Goal: Information Seeking & Learning: Find specific fact

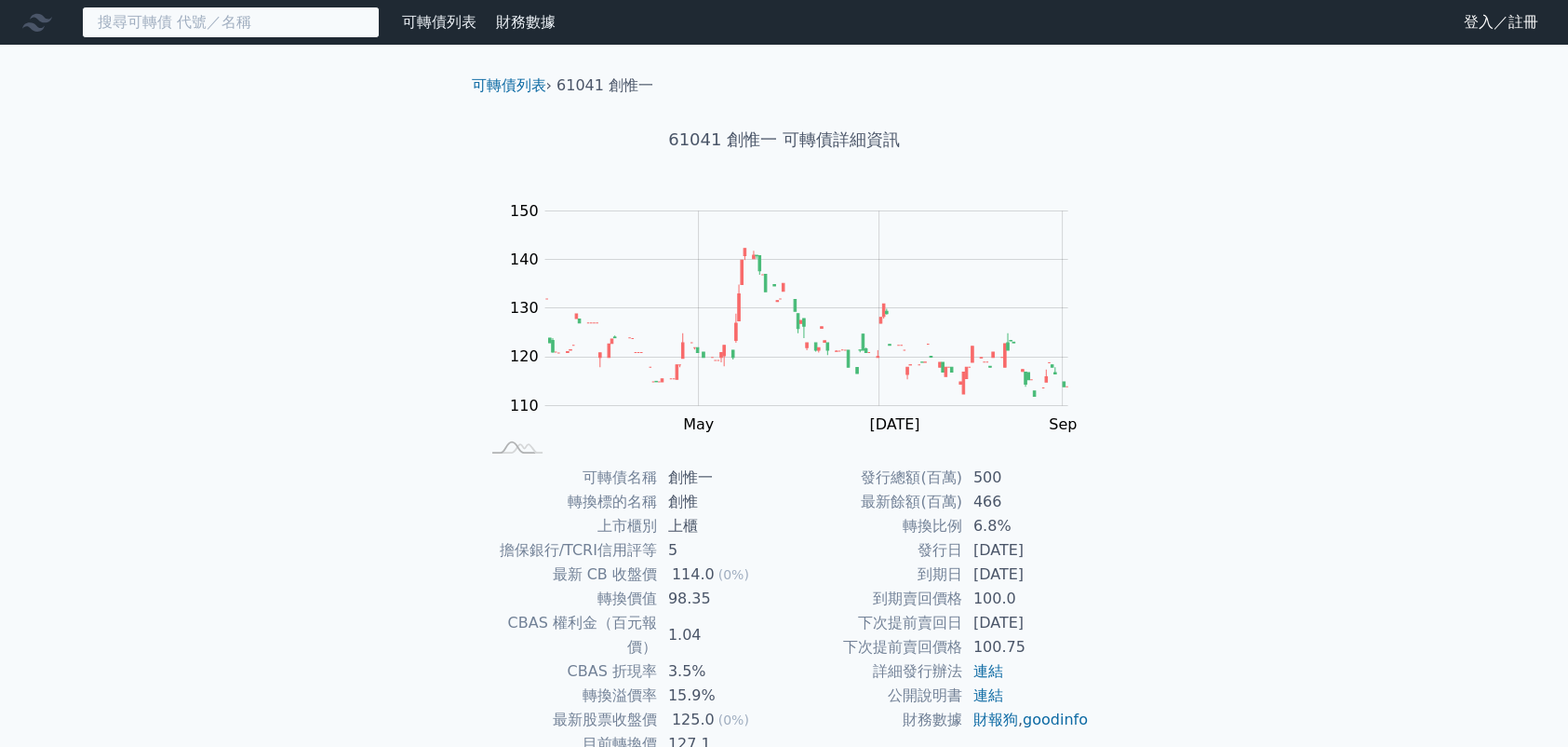
click at [188, 31] on input at bounding box center [231, 22] width 298 height 31
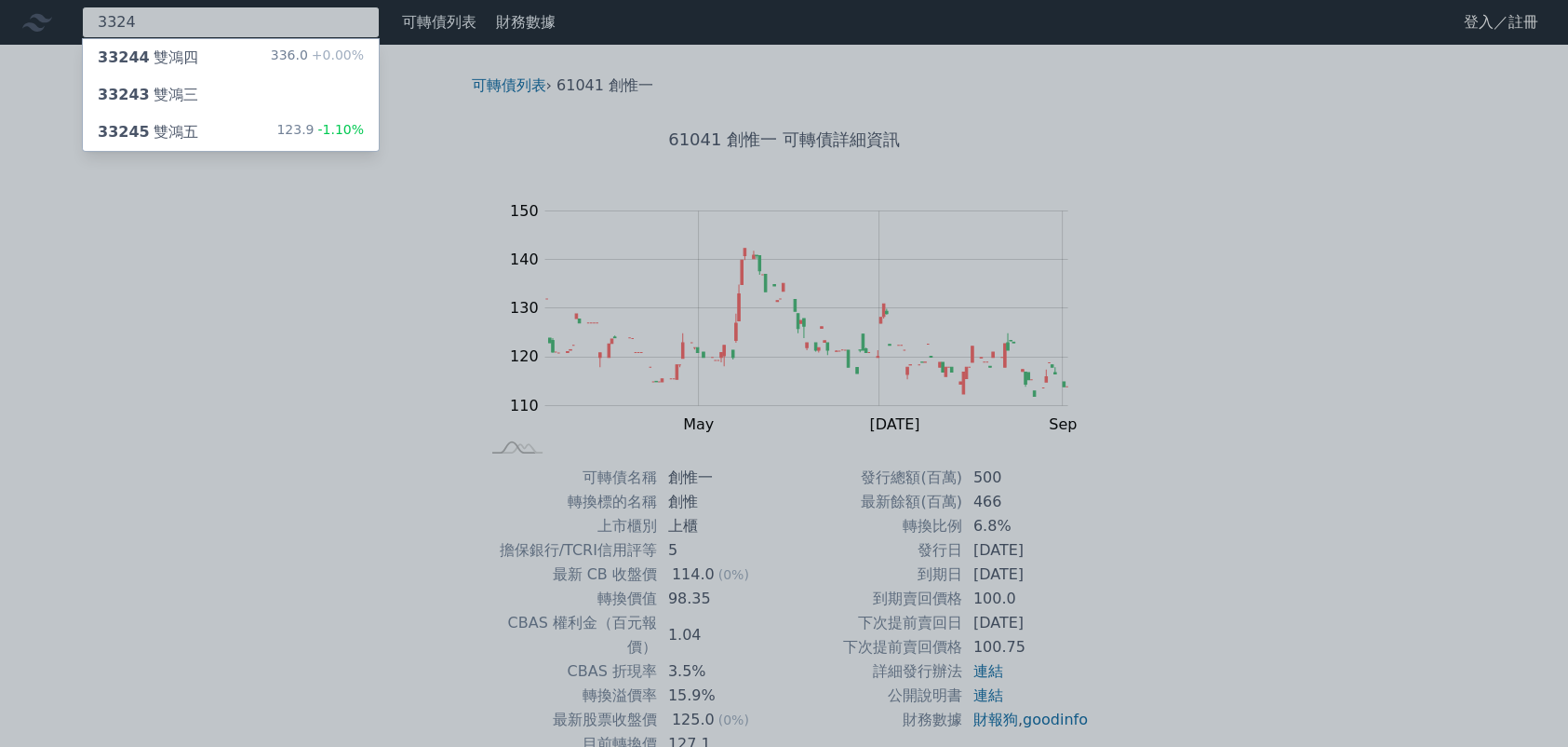
type input "3324"
click at [188, 134] on div "33245 雙鴻五" at bounding box center [148, 133] width 100 height 23
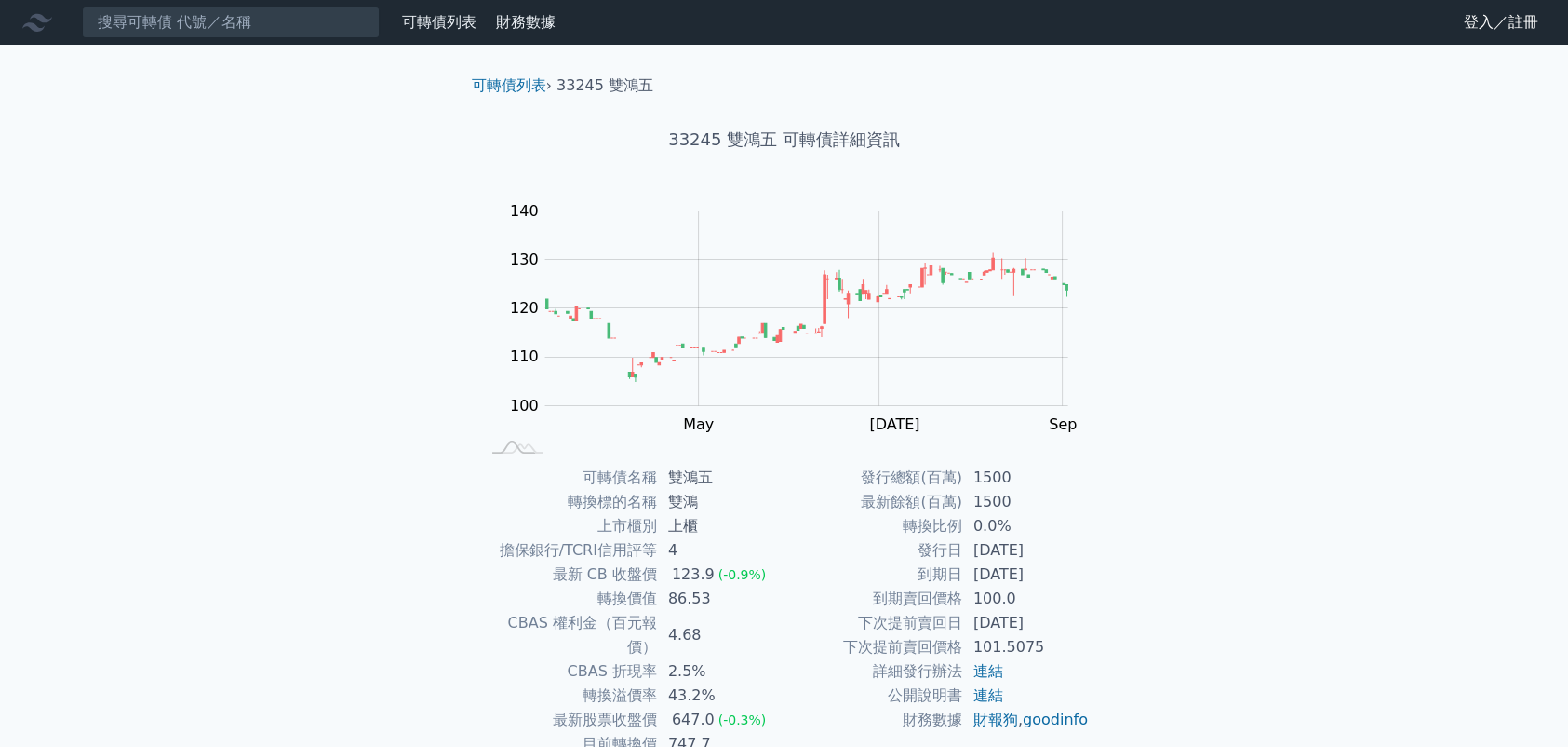
scroll to position [116, 0]
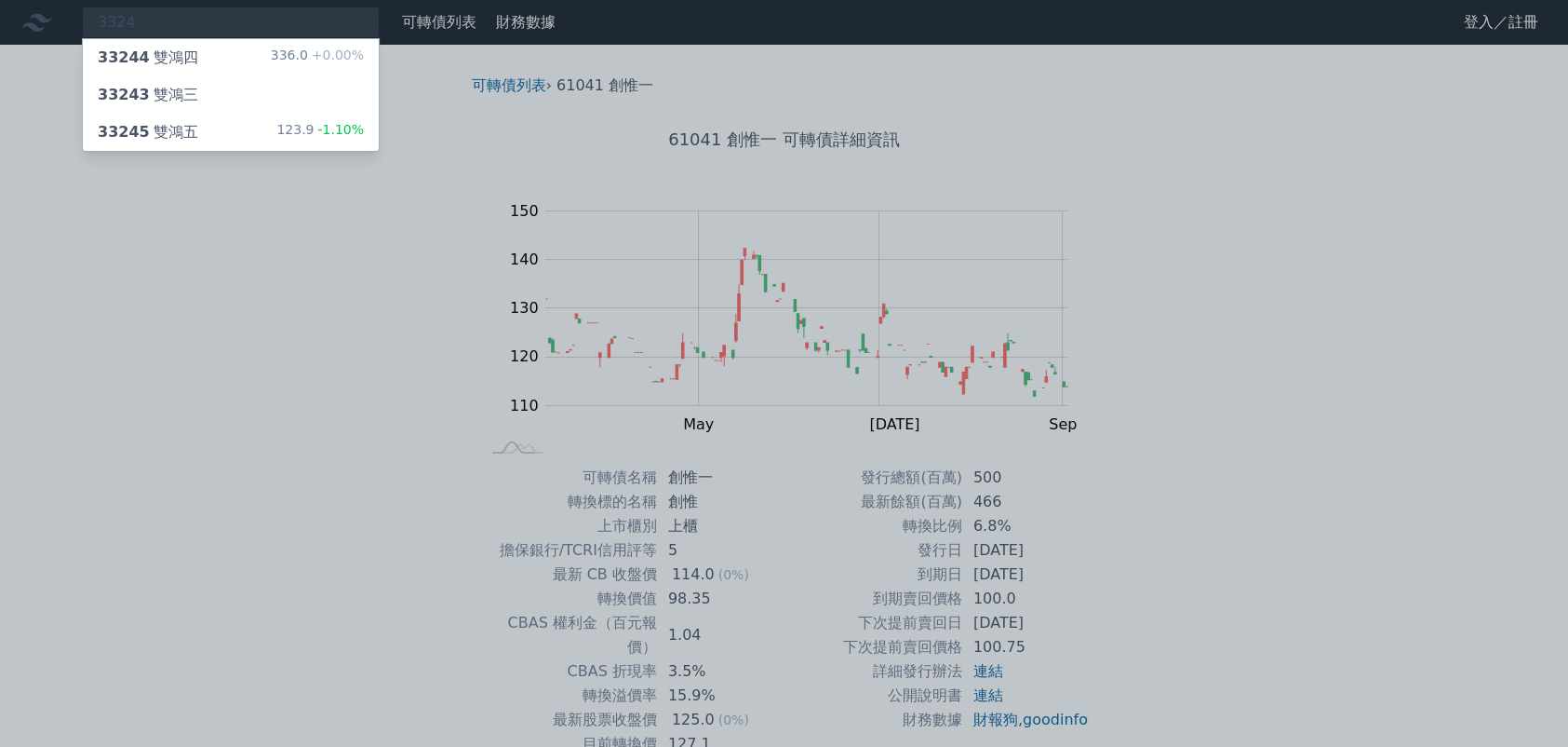
click at [212, 64] on div "33244 雙鴻四 336.0 +0.00%" at bounding box center [231, 57] width 296 height 37
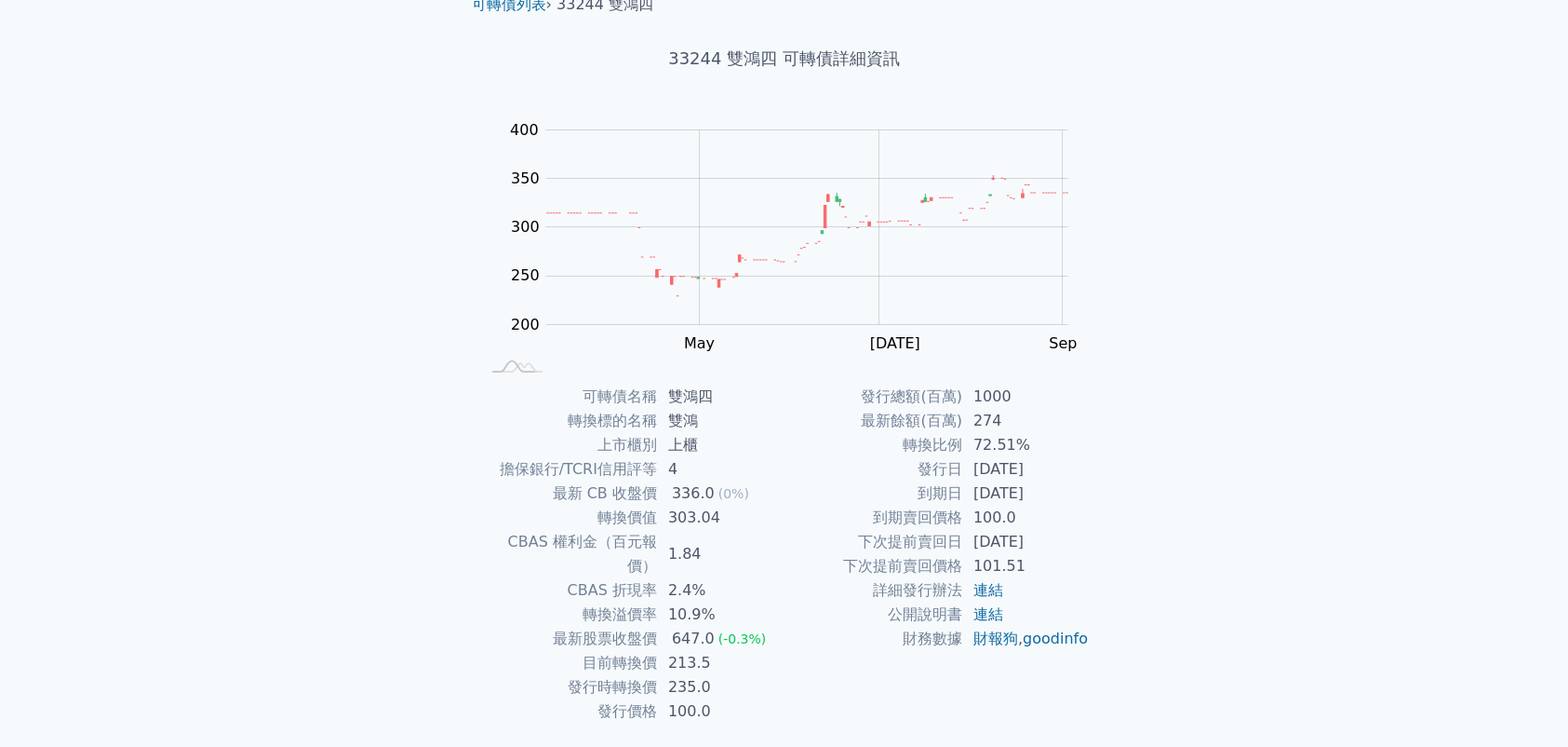
scroll to position [116, 0]
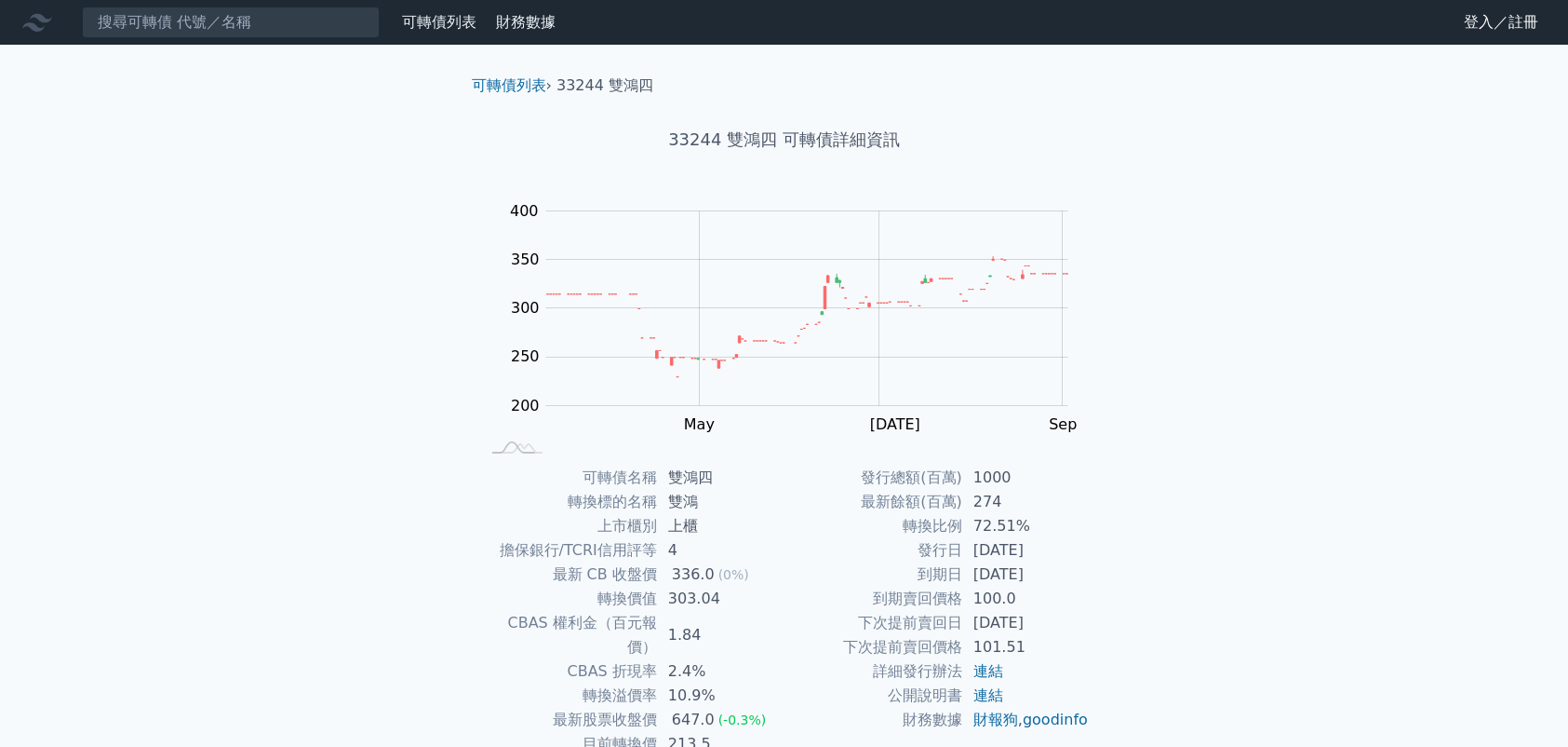
scroll to position [116, 0]
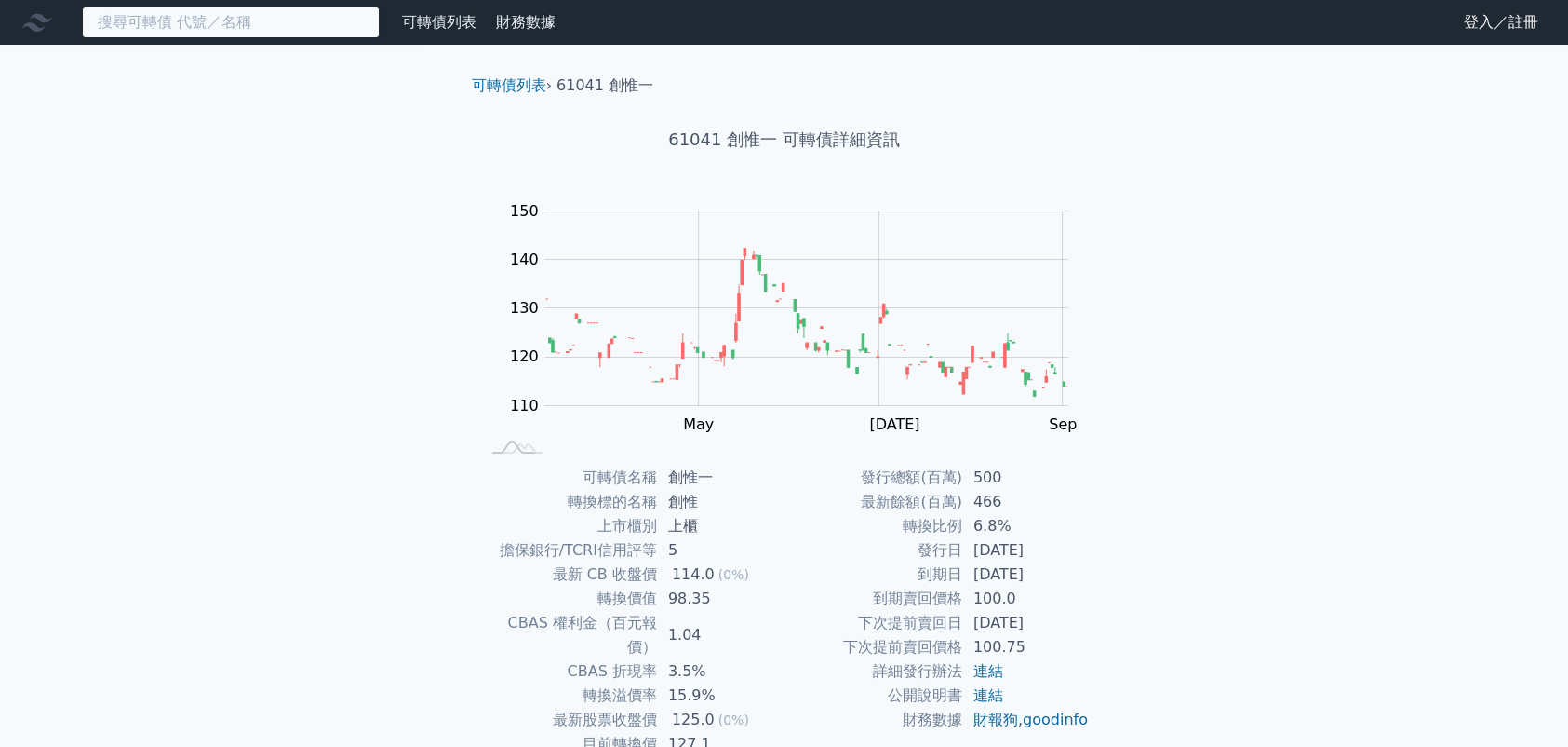
click at [167, 32] on input at bounding box center [231, 22] width 298 height 31
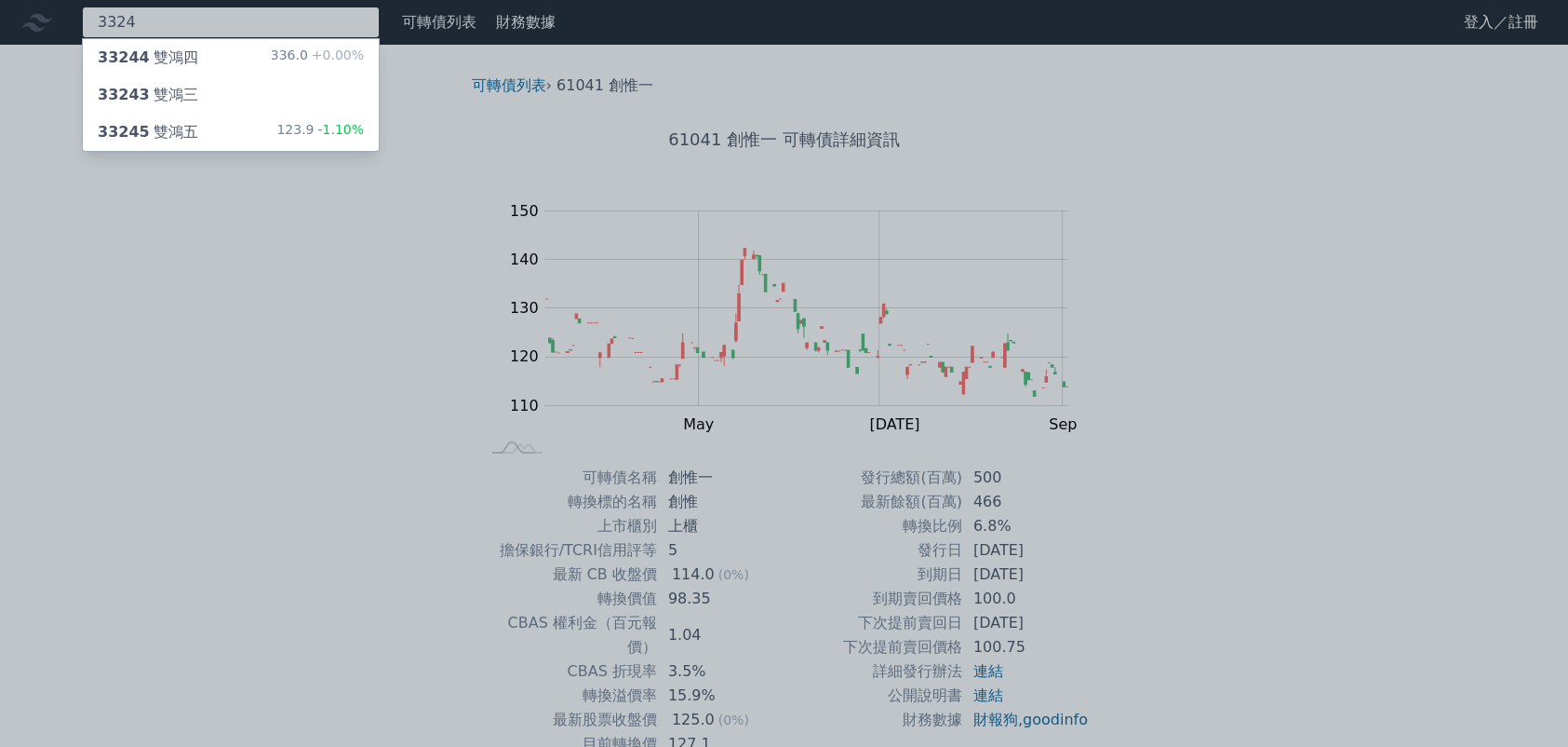
type input "3324"
click at [171, 123] on div "33245 雙鴻五" at bounding box center [148, 133] width 100 height 23
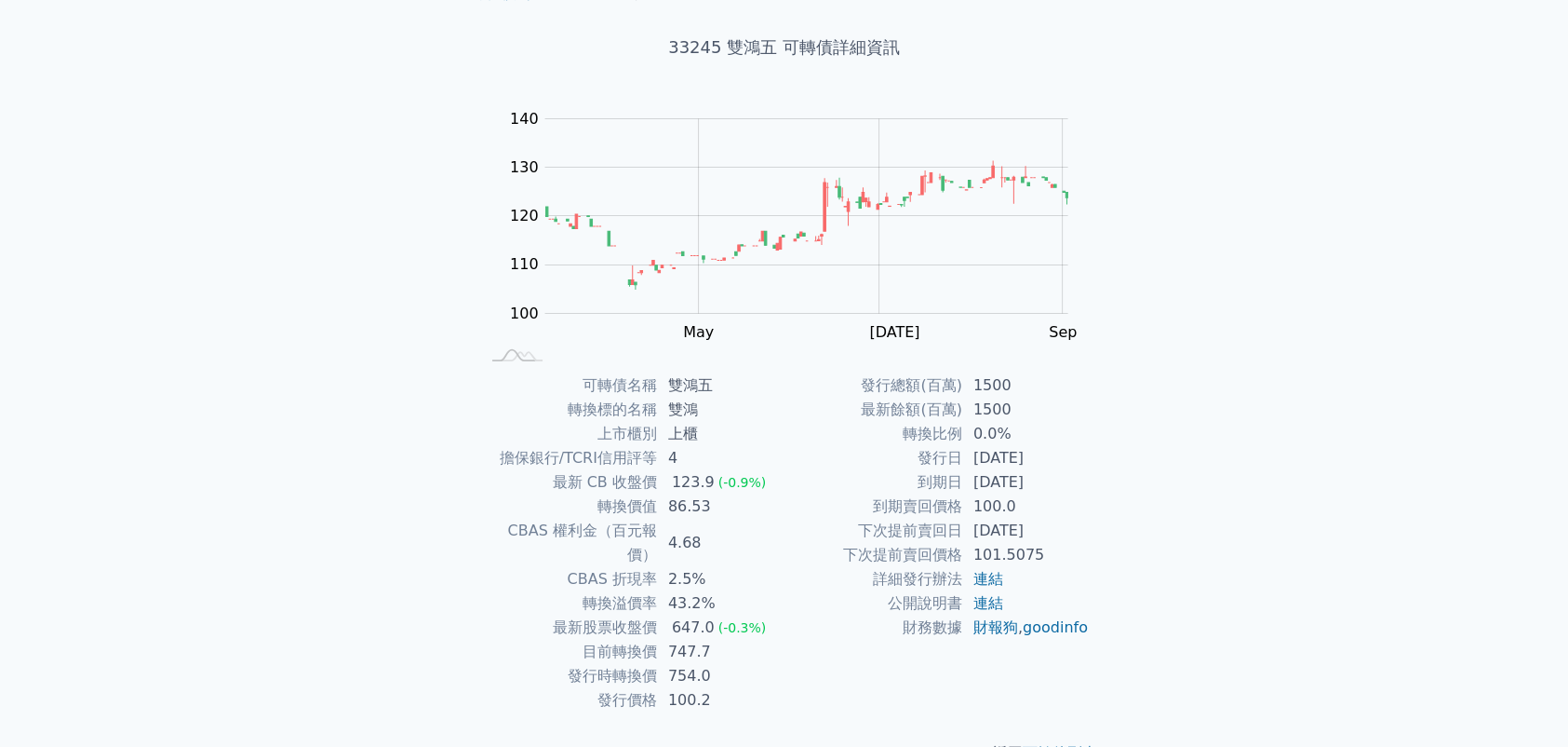
scroll to position [116, 0]
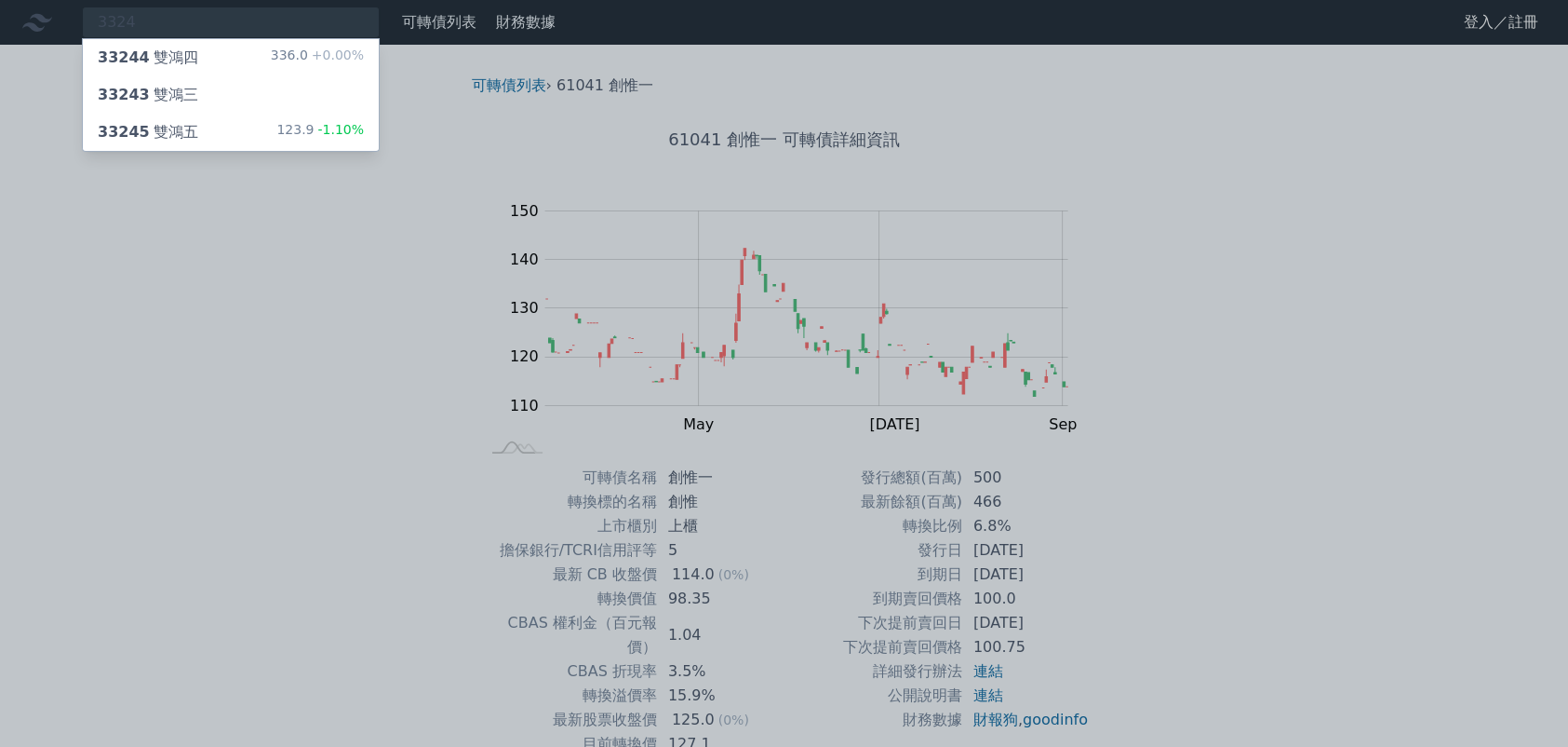
click at [122, 23] on div at bounding box center [784, 373] width 1568 height 747
click at [122, 23] on div "3324 33244 雙鴻四 336.0 +0.00% 33243 雙鴻三 33245 雙鴻五 123.9 -1.10%" at bounding box center [231, 22] width 298 height 31
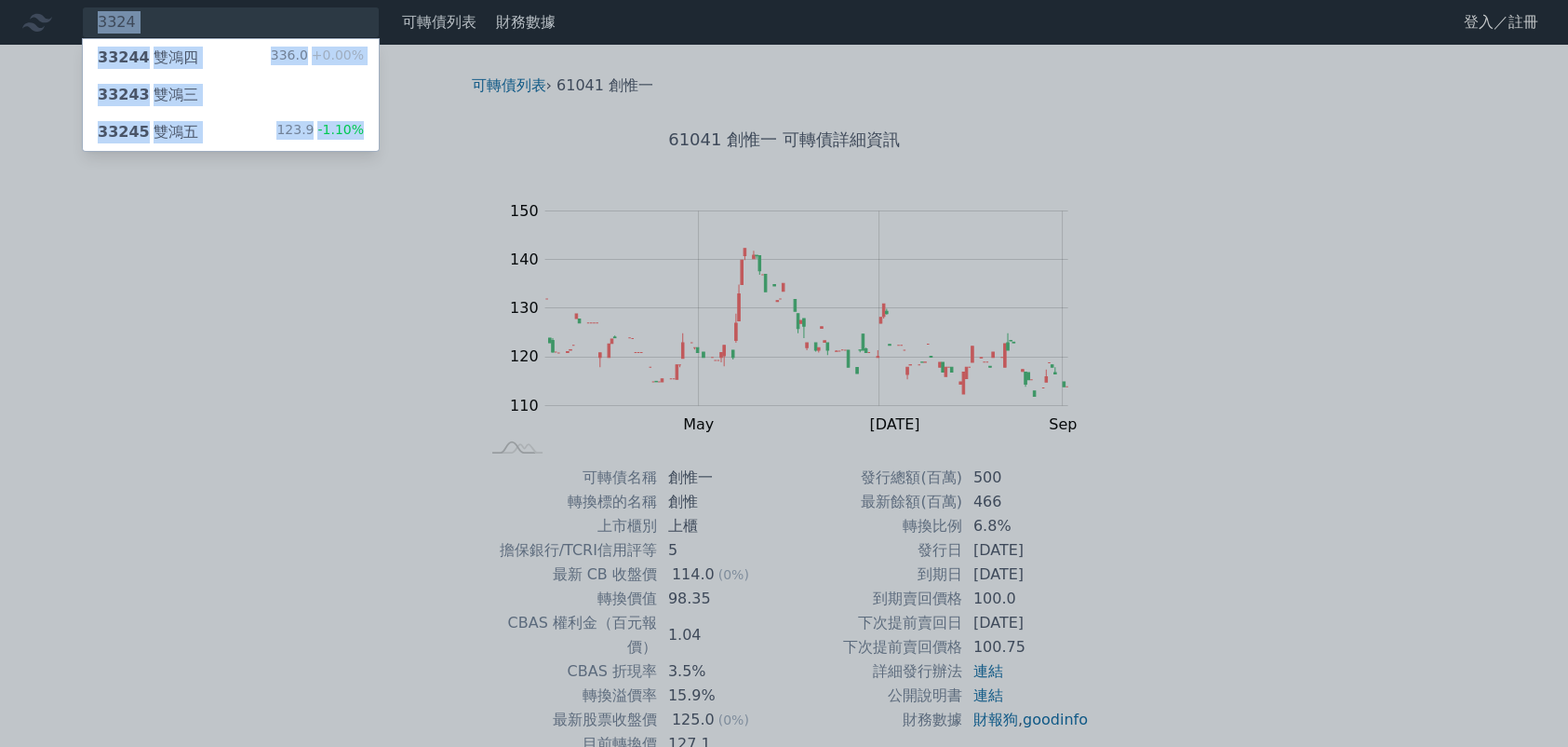
drag, startPoint x: 201, startPoint y: 7, endPoint x: 40, endPoint y: -6, distance: 161.5
click at [40, 0] on html "3324 33244 雙鴻四 336.0 +0.00% 33243 雙鴻三 33245 雙鴻五 123.9 -1.10% 可轉債列表 財務數據 可轉債列表 財…" at bounding box center [784, 443] width 1568 height 886
click at [122, 218] on div at bounding box center [784, 373] width 1568 height 747
click at [203, 32] on div "3324 33244 雙鴻四 336.0 +0.00% 33243 雙鴻三 33245 雙鴻五 123.9 -1.10%" at bounding box center [231, 22] width 298 height 31
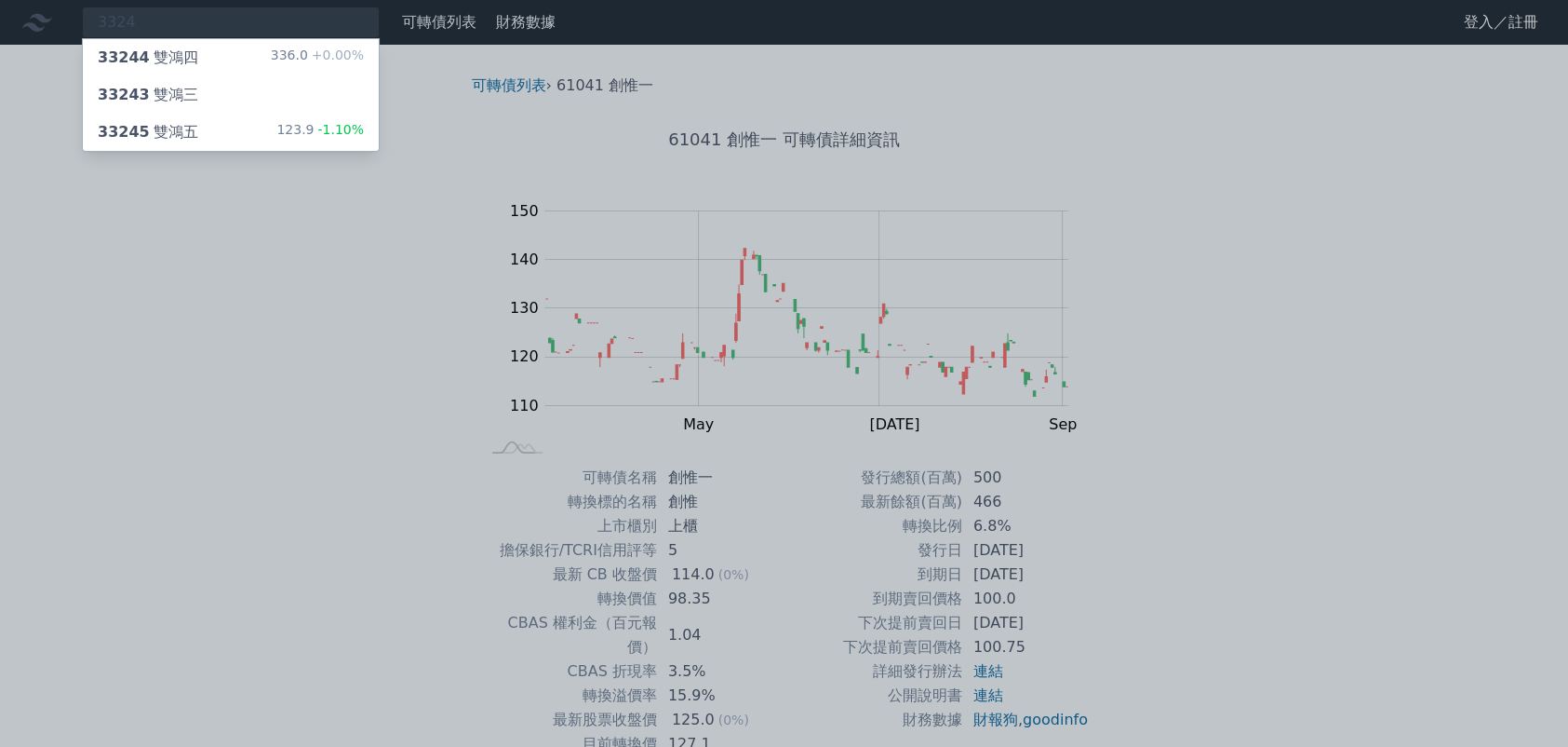
click at [195, 80] on div "33243 雙鴻三" at bounding box center [231, 95] width 296 height 37
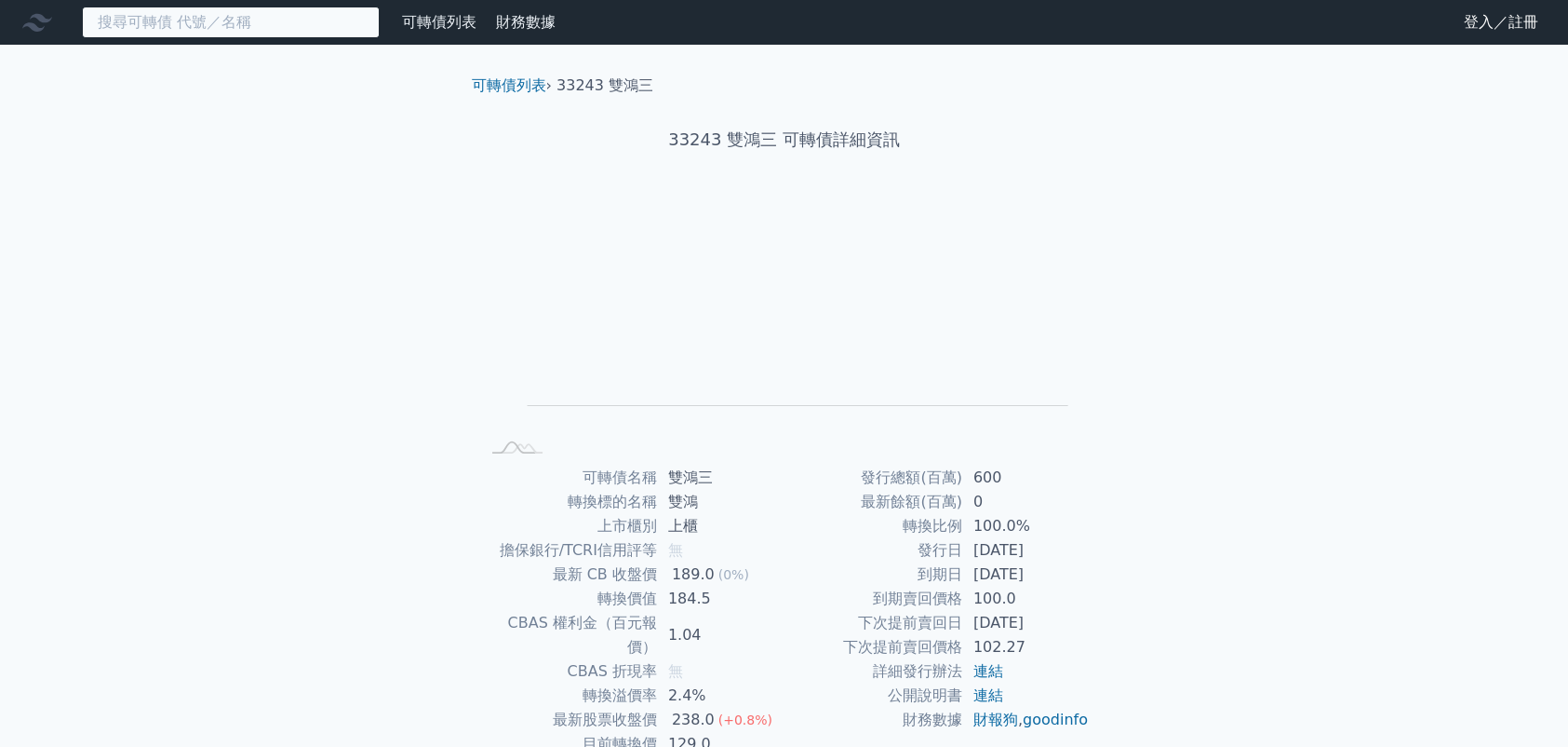
click at [203, 26] on input at bounding box center [231, 22] width 298 height 31
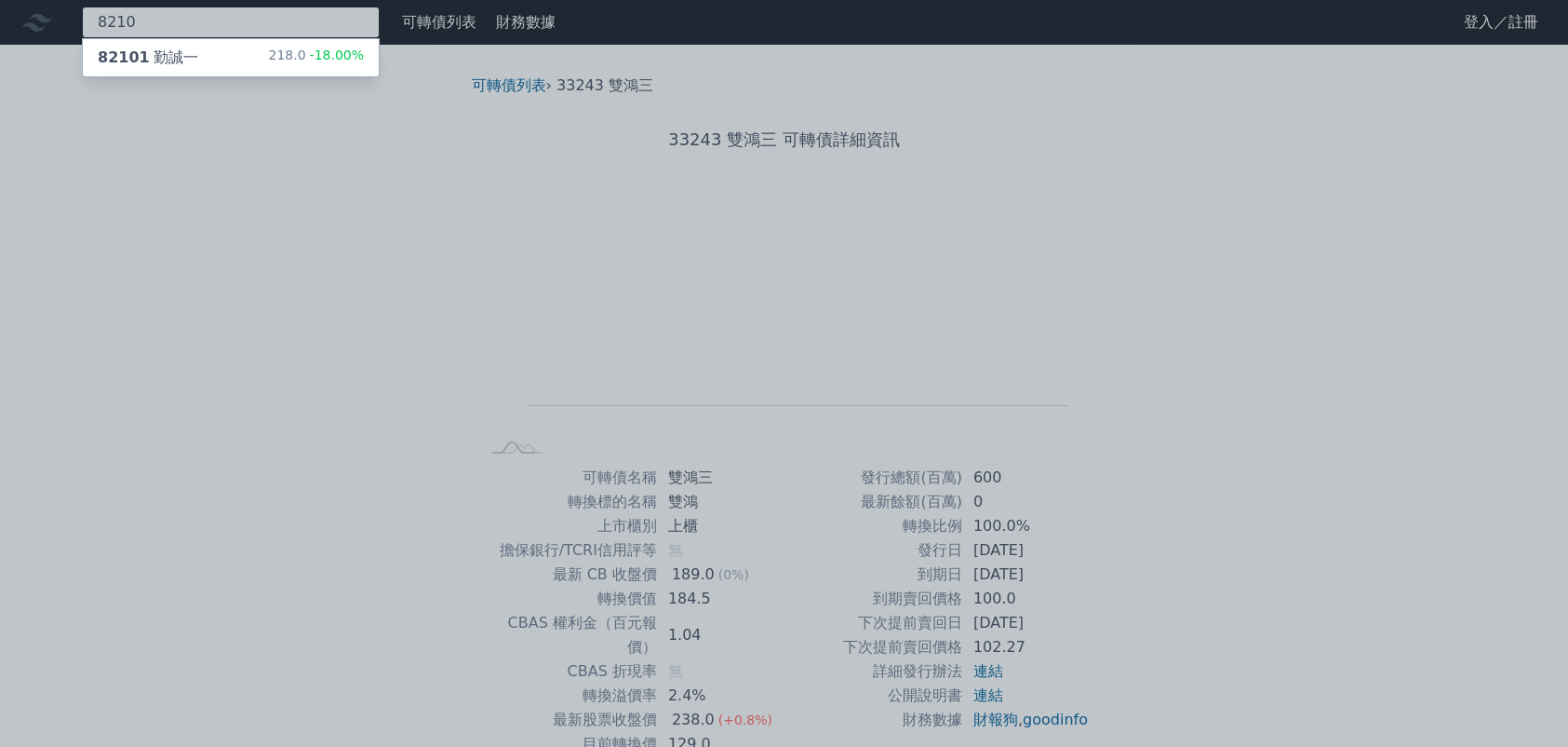
type input "8210"
click at [190, 46] on div "82101 勤誠一 218.0 -18.00%" at bounding box center [231, 57] width 296 height 37
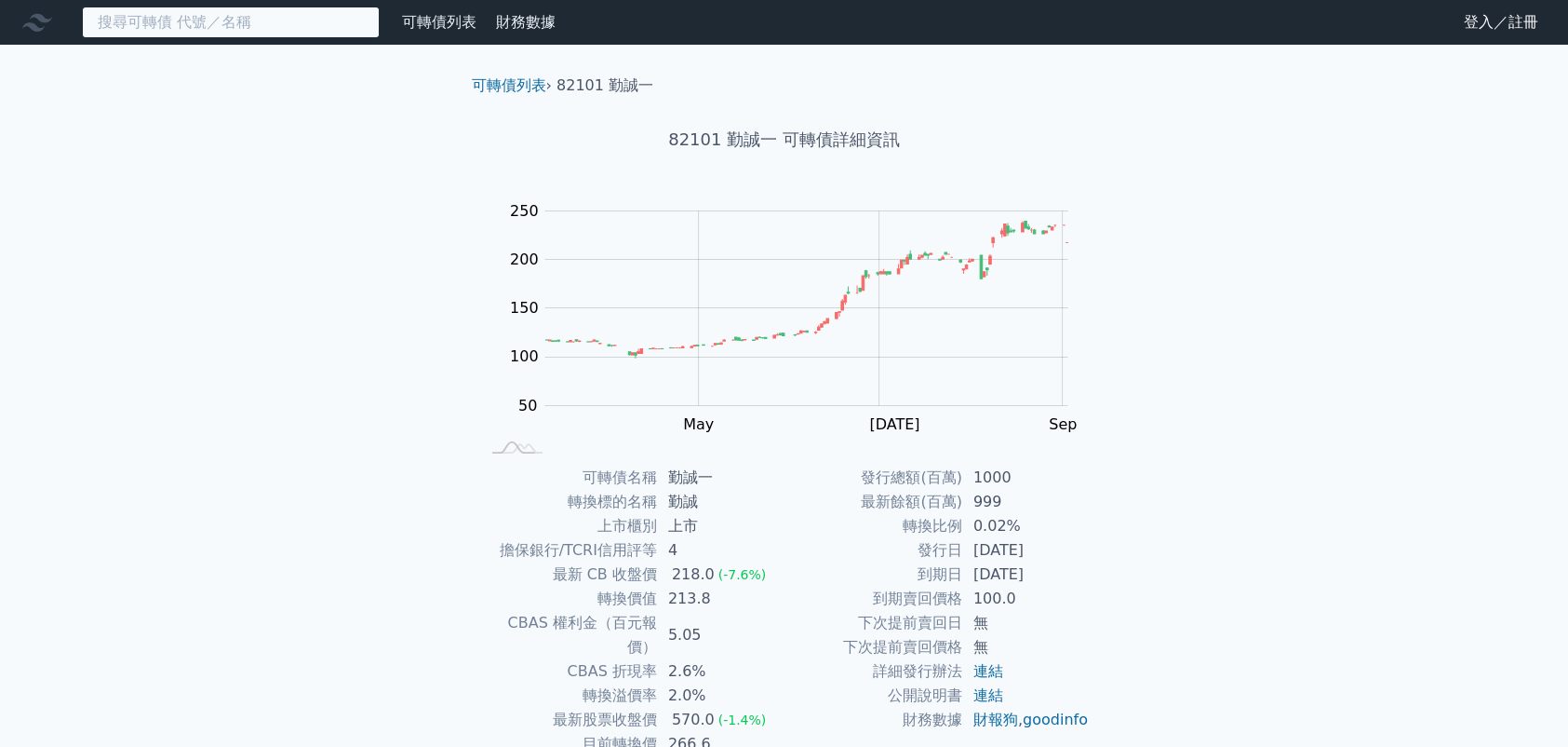
click at [126, 24] on input at bounding box center [231, 22] width 298 height 31
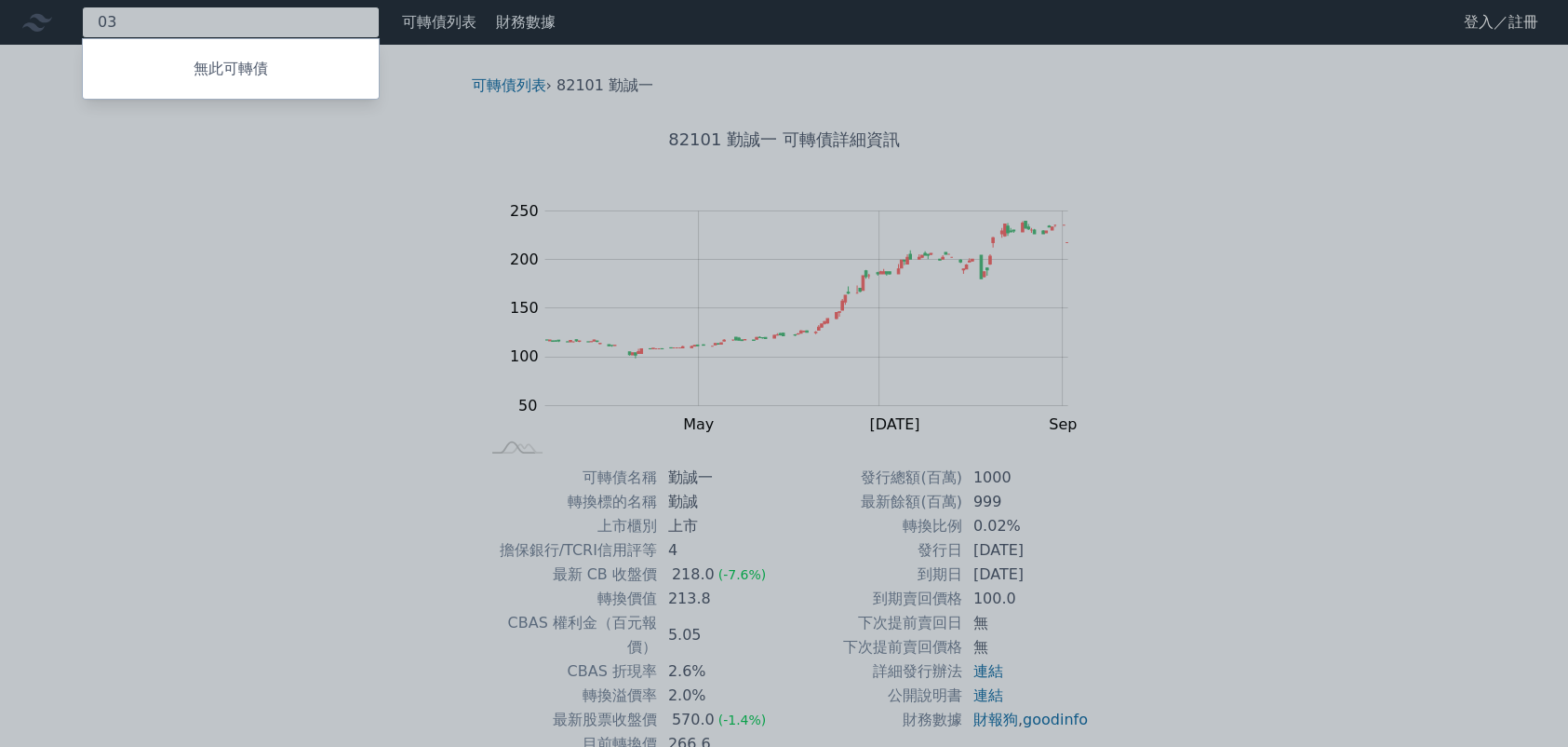
type input "3"
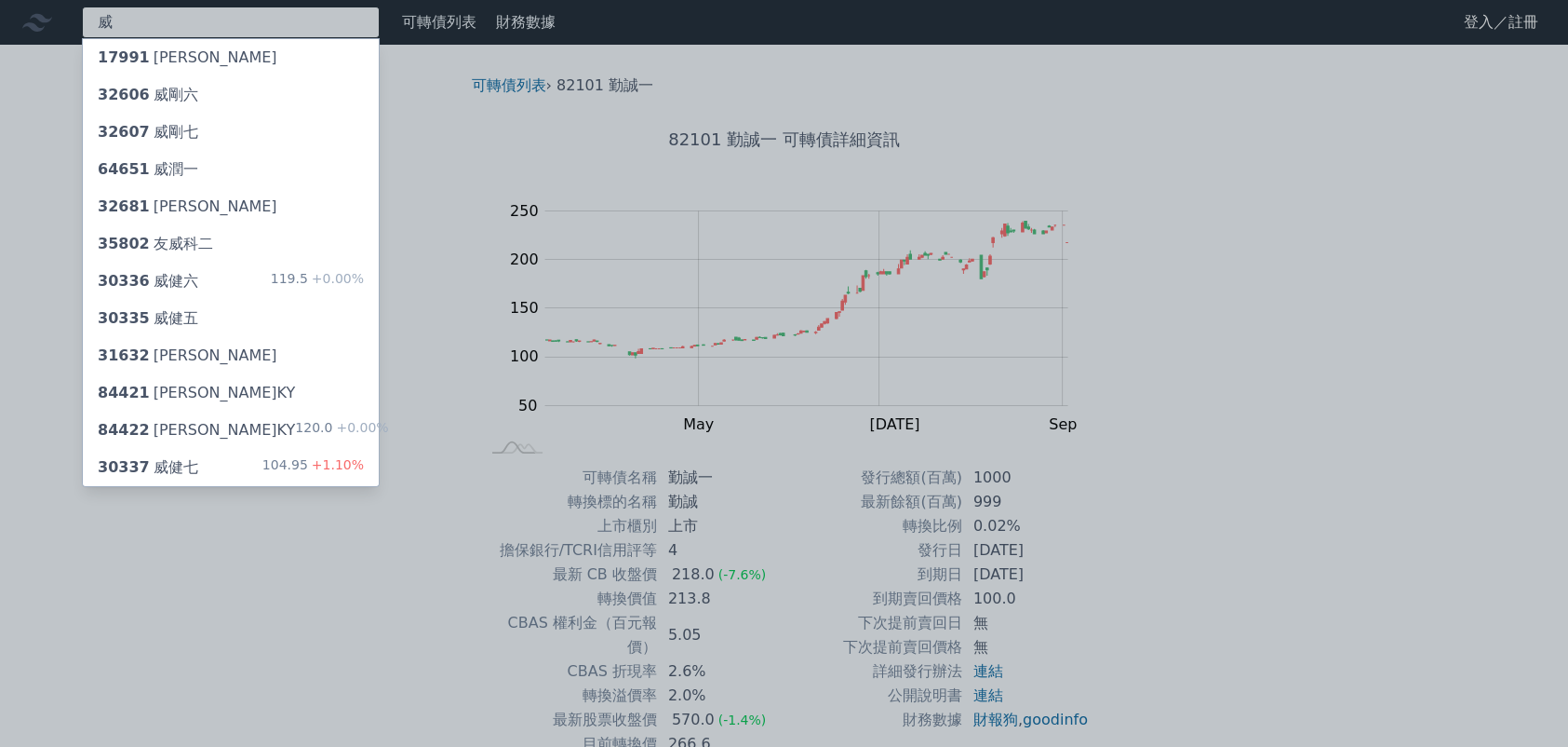
type input "威"
click at [220, 280] on div "30336 威健六 119.5 +0.00%" at bounding box center [231, 280] width 296 height 37
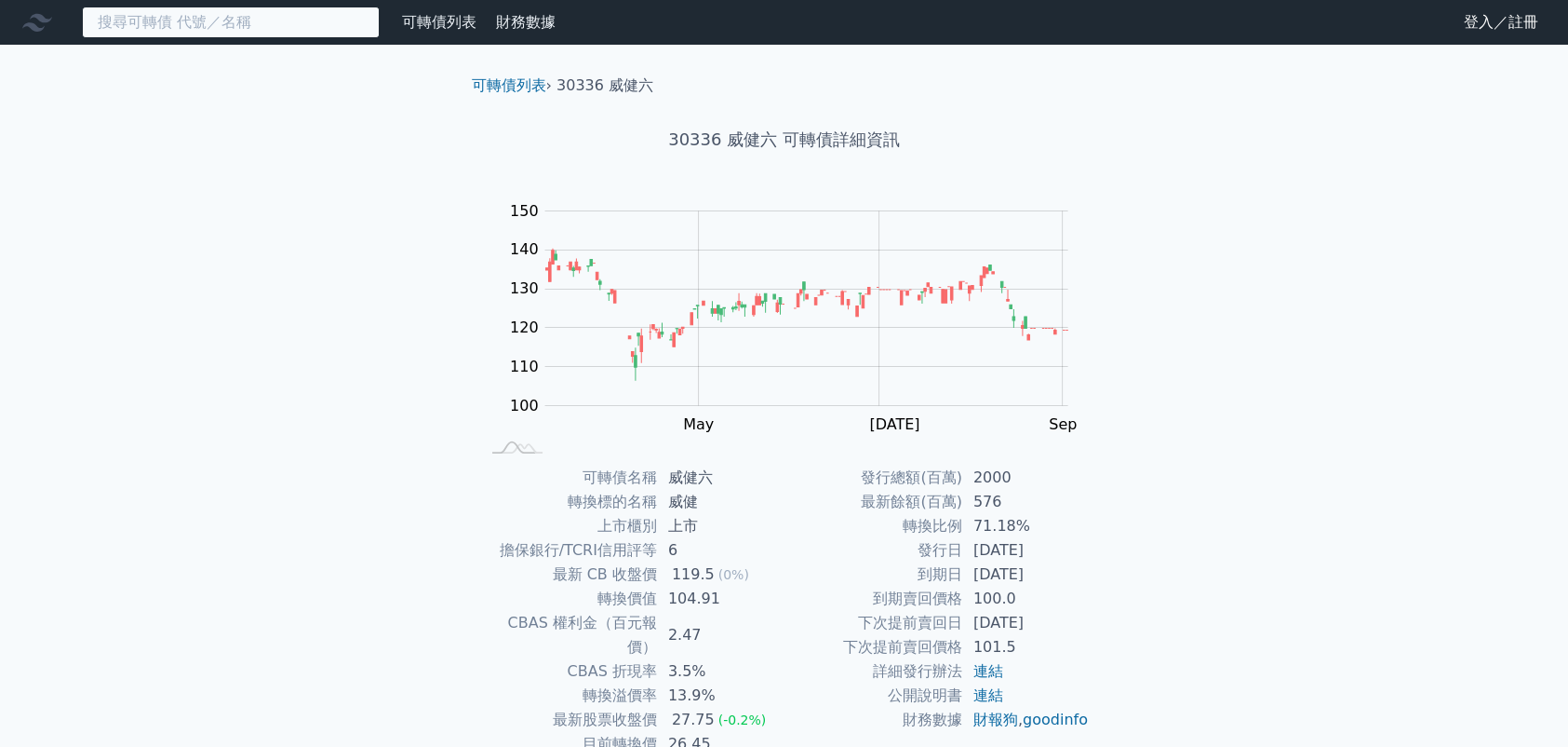
click at [156, 14] on input at bounding box center [231, 22] width 298 height 31
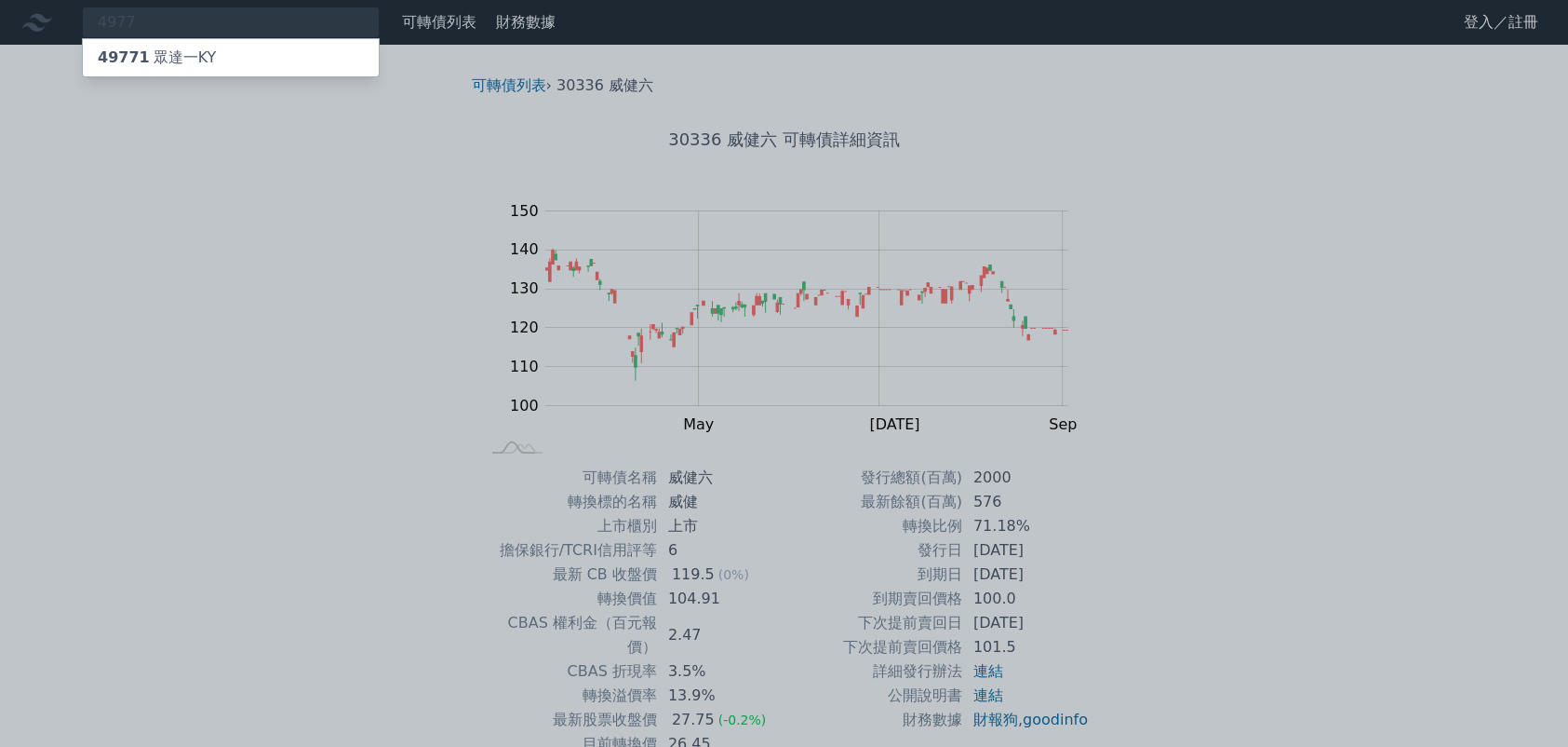
click at [145, 21] on div at bounding box center [784, 373] width 1568 height 747
click at [145, 21] on div "4977 49771 眾達一KY" at bounding box center [231, 22] width 298 height 31
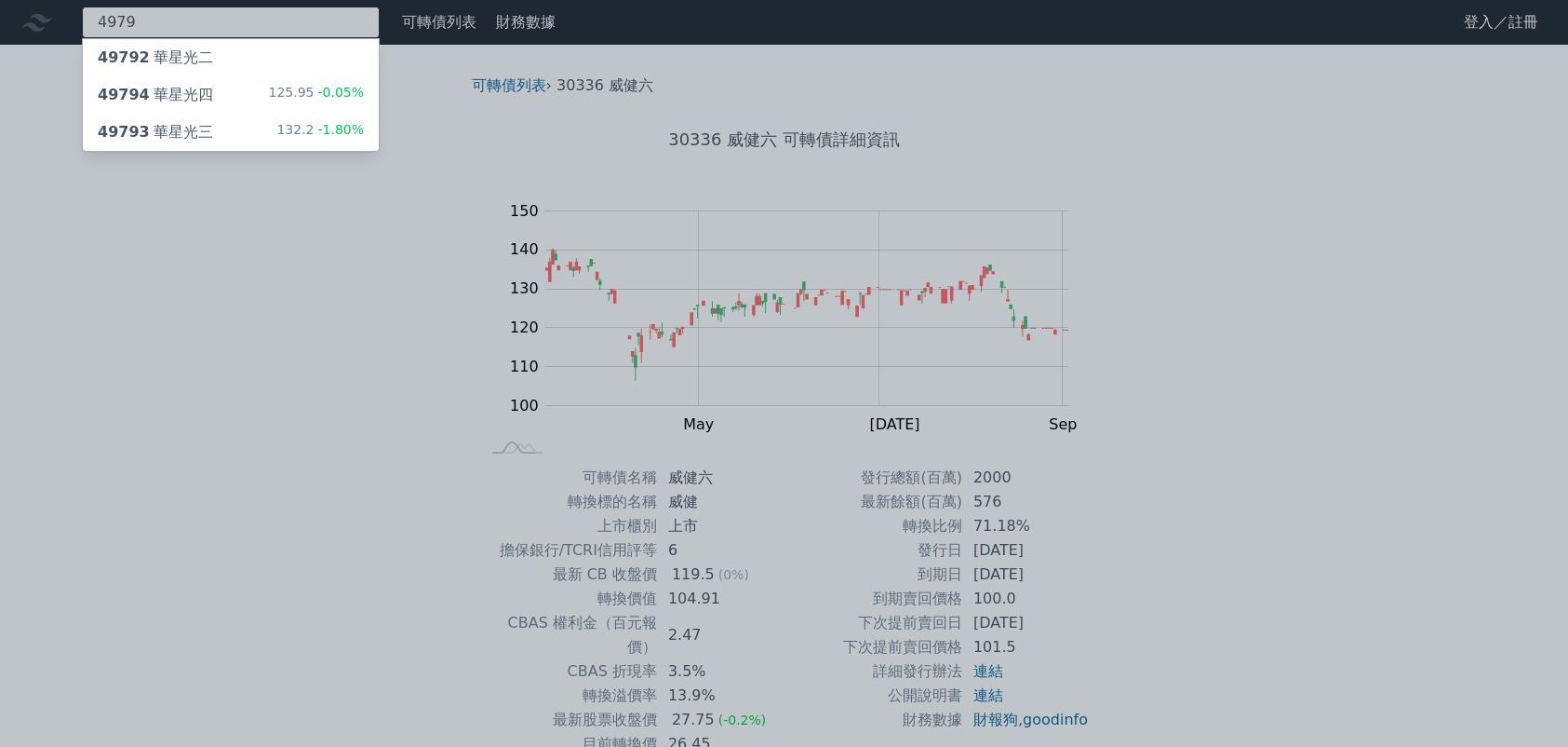
type input "4979"
click at [180, 91] on div "49794 華星光四" at bounding box center [155, 95] width 115 height 23
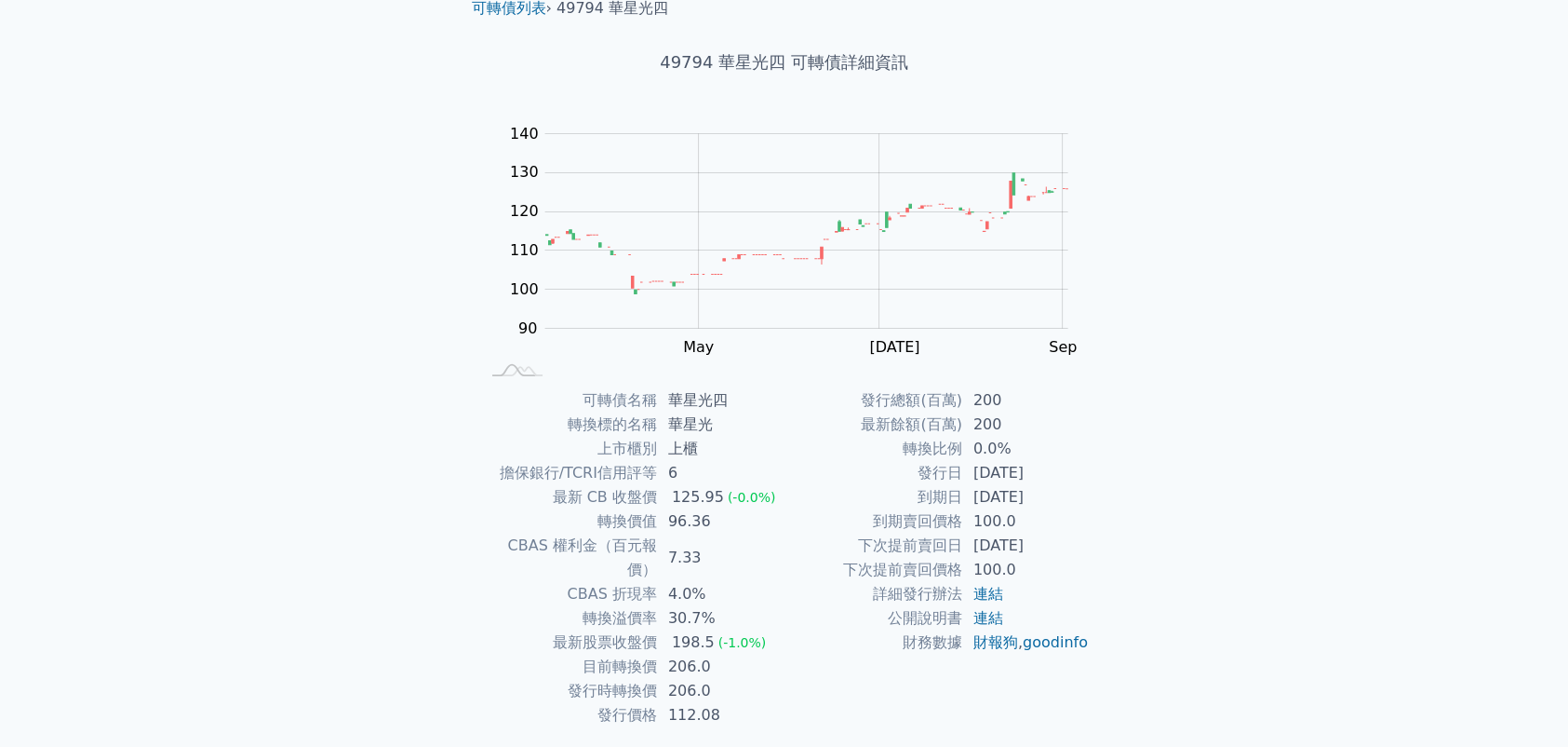
scroll to position [116, 0]
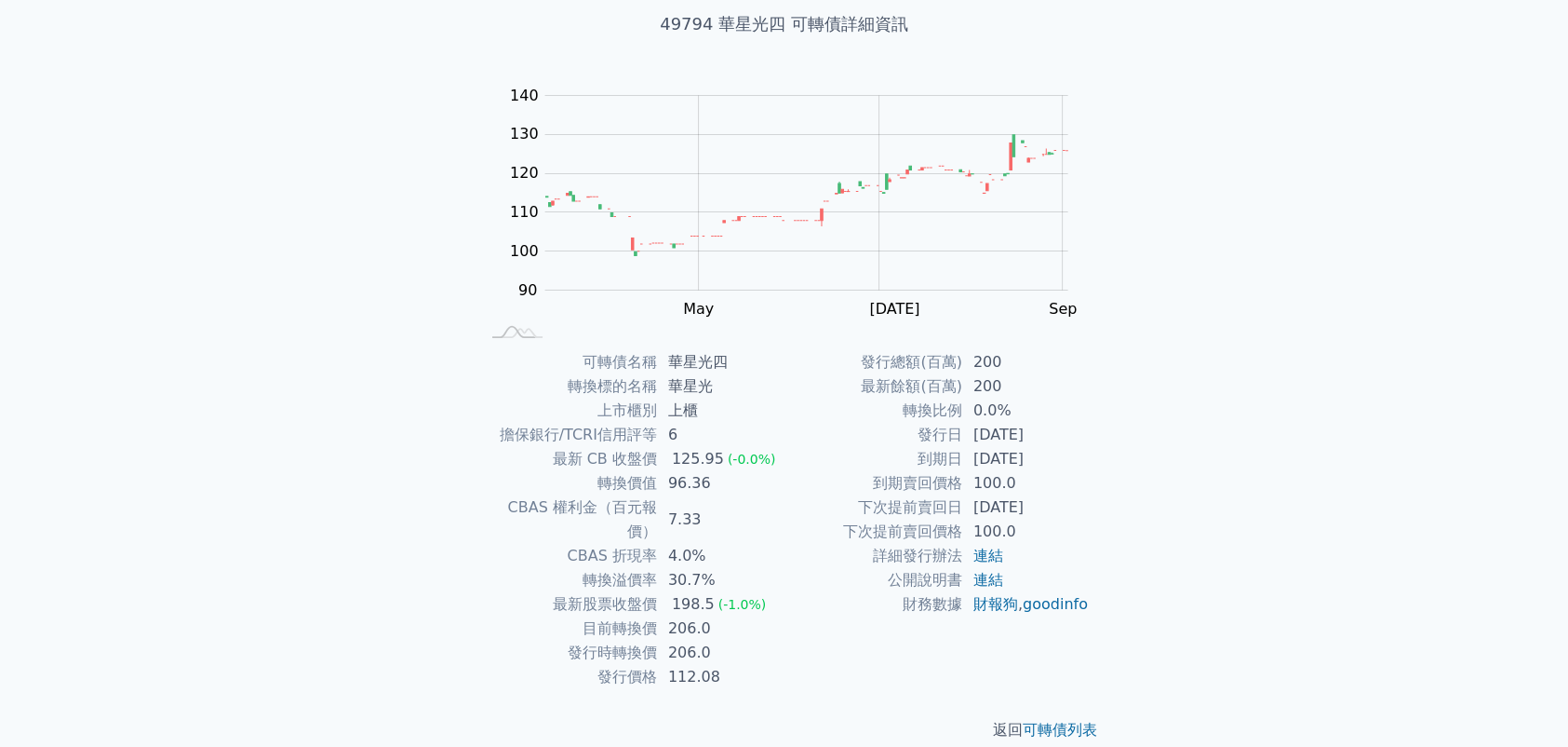
click at [784, 382] on td "最新餘額(百萬)" at bounding box center [873, 386] width 178 height 25
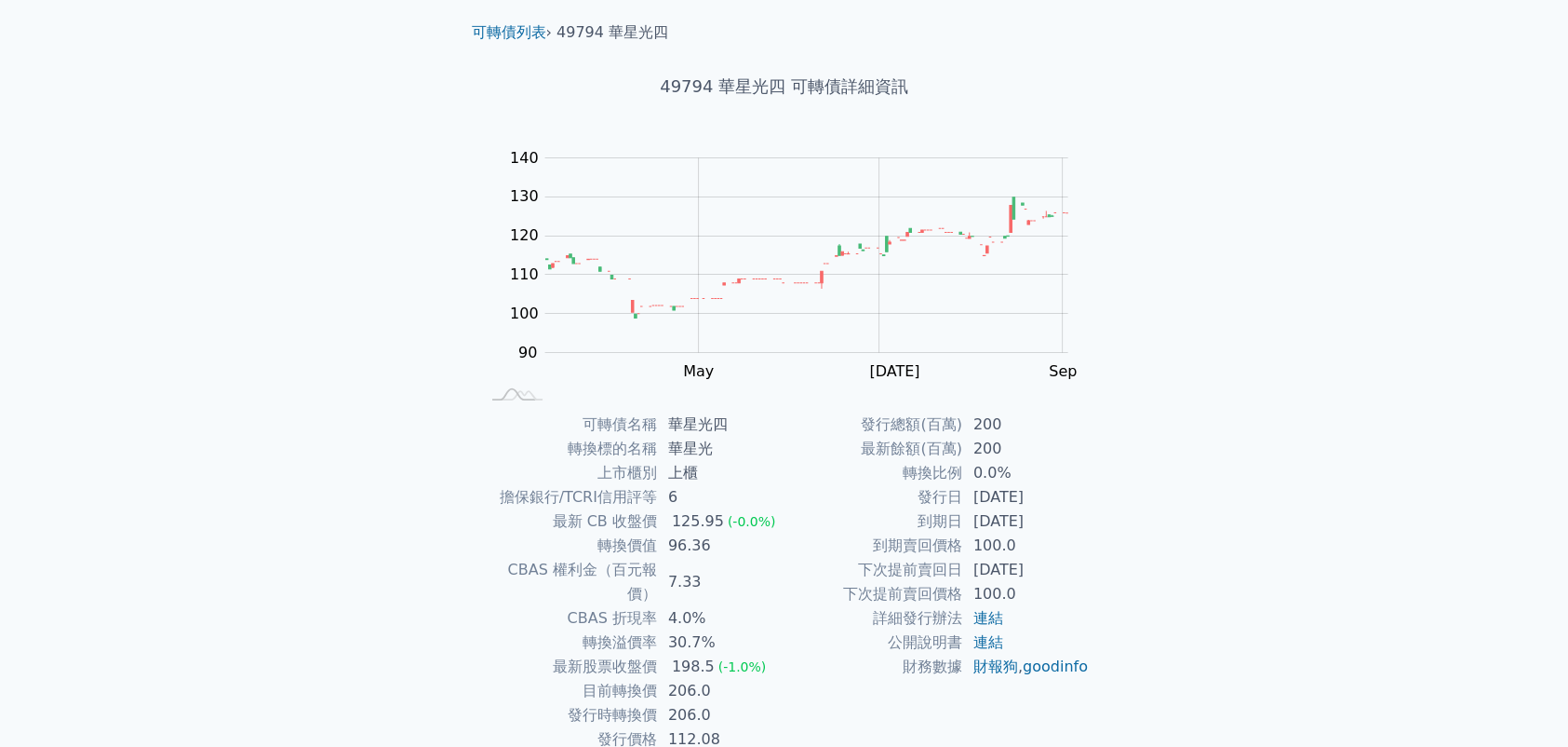
scroll to position [0, 0]
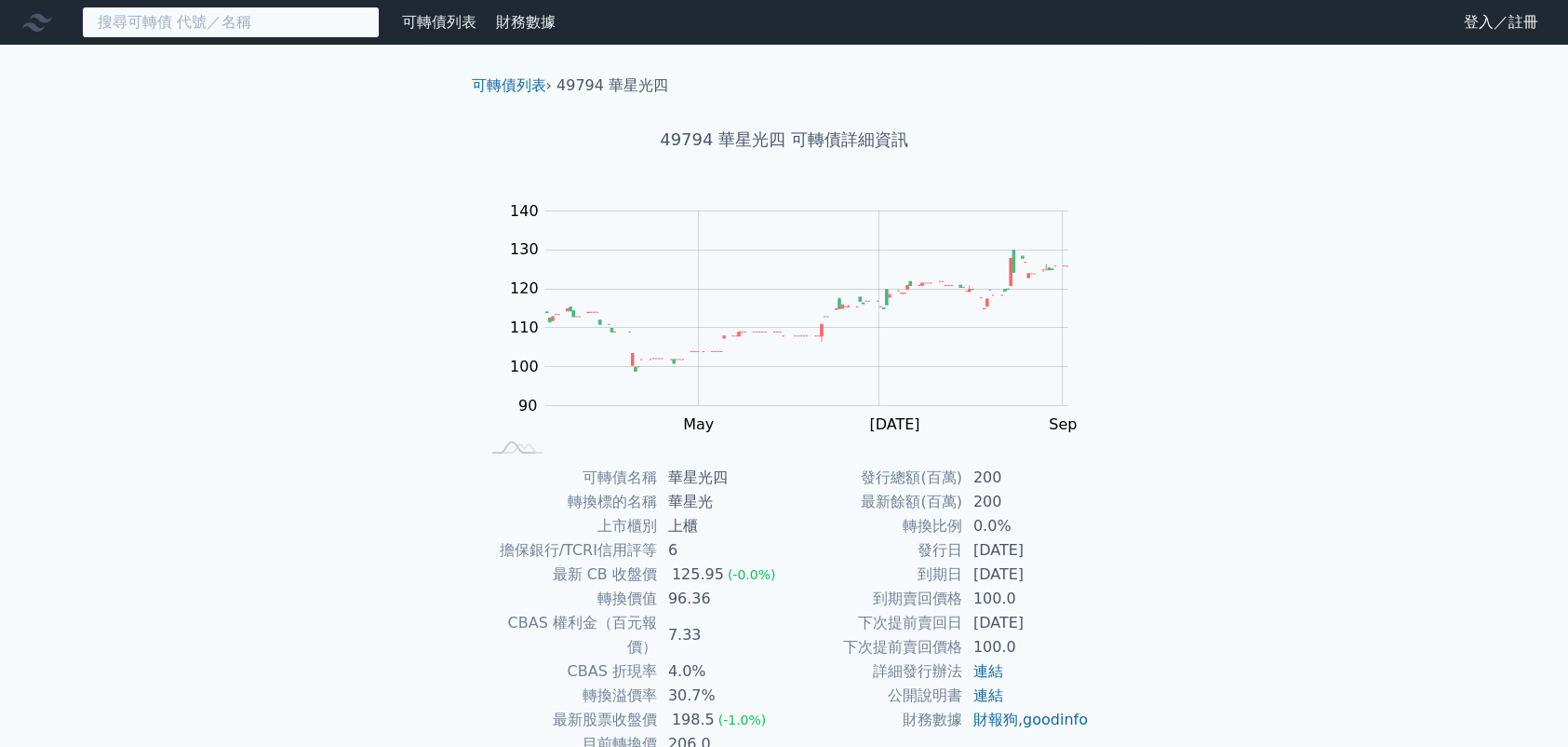
click at [205, 19] on input at bounding box center [231, 22] width 298 height 31
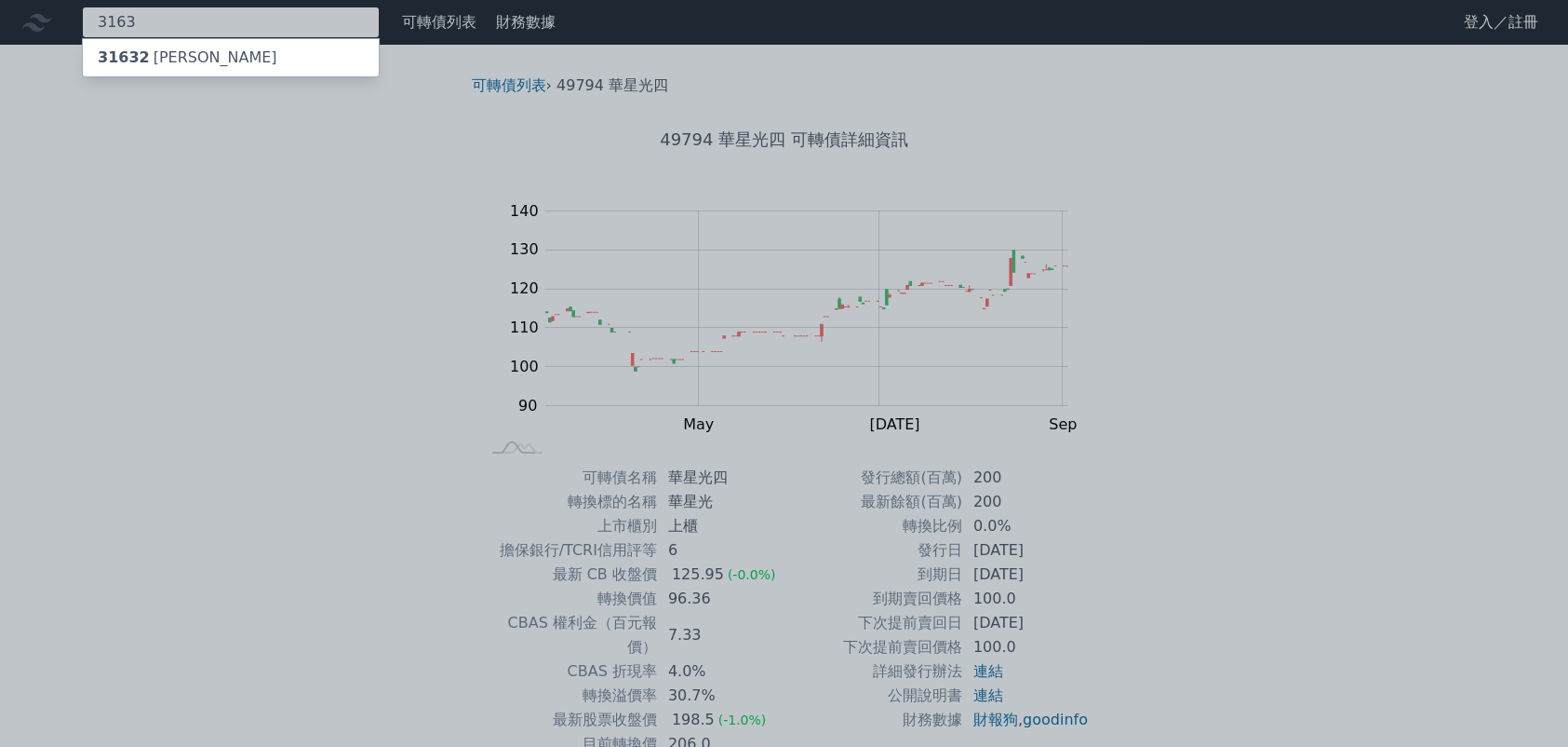
type input "3163"
click at [188, 77] on div "31632 [PERSON_NAME]" at bounding box center [231, 57] width 298 height 39
click at [206, 62] on div "31632 [PERSON_NAME]" at bounding box center [231, 57] width 296 height 37
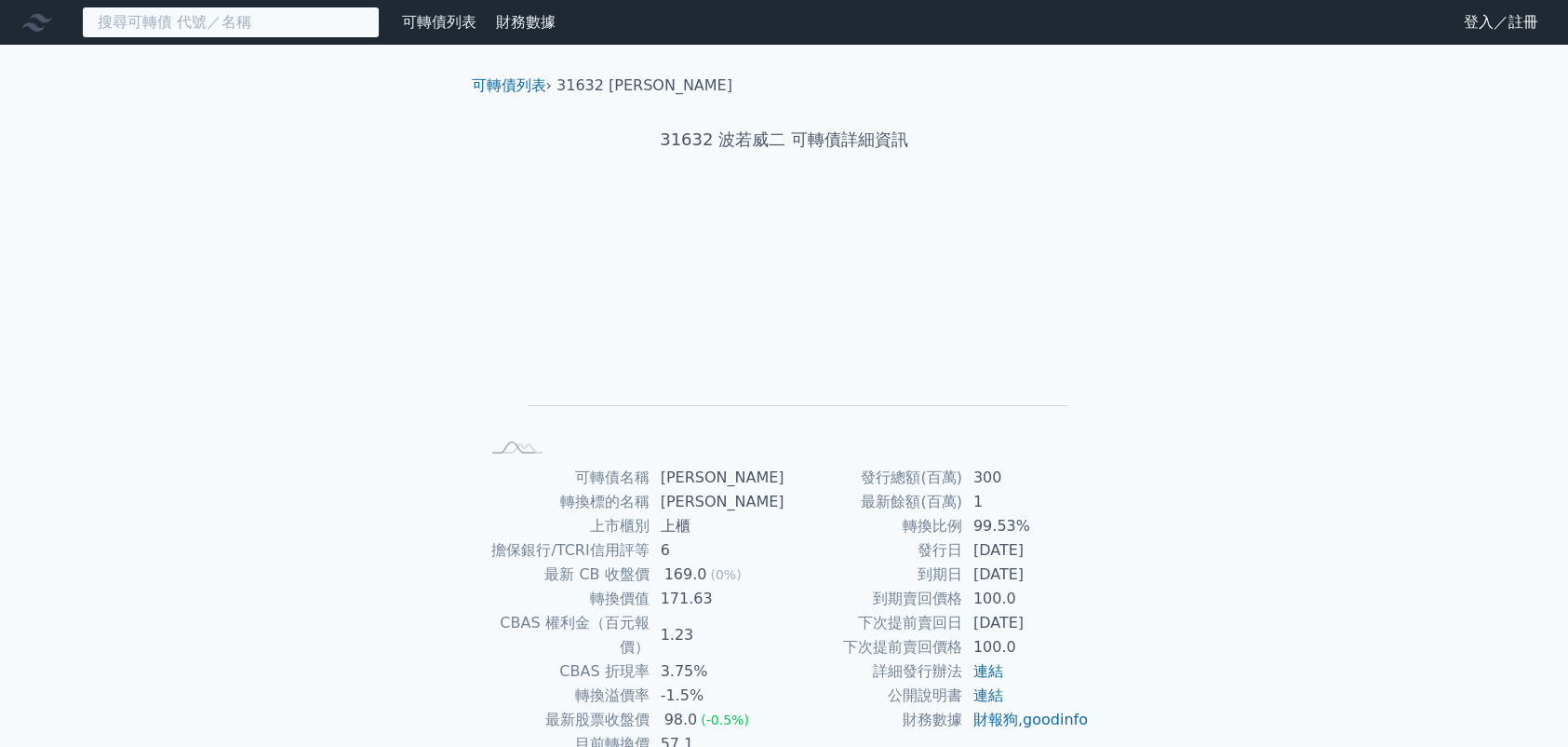
click at [140, 9] on input at bounding box center [231, 22] width 298 height 31
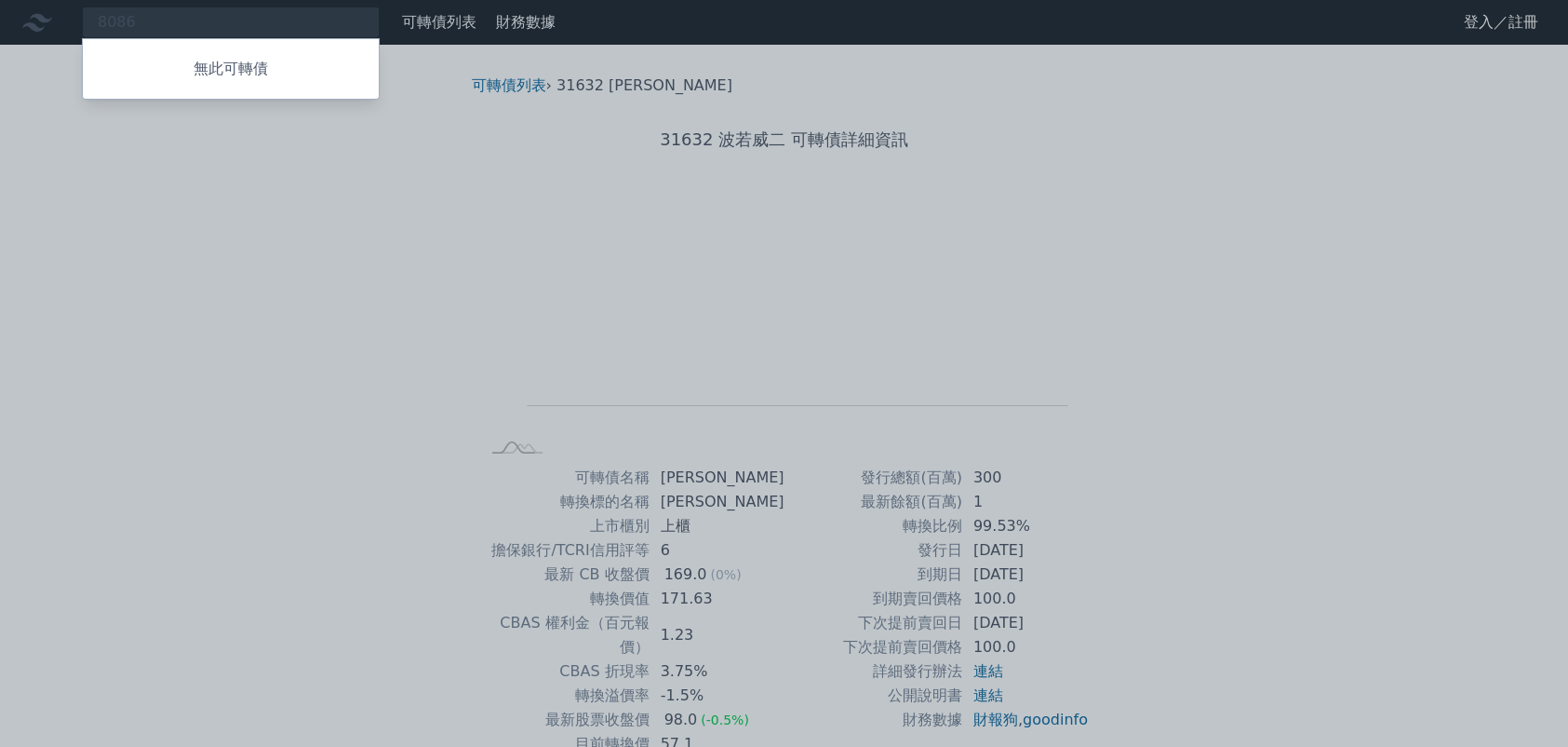
drag, startPoint x: 142, startPoint y: 15, endPoint x: 26, endPoint y: 27, distance: 116.6
click at [26, 27] on div at bounding box center [784, 373] width 1568 height 747
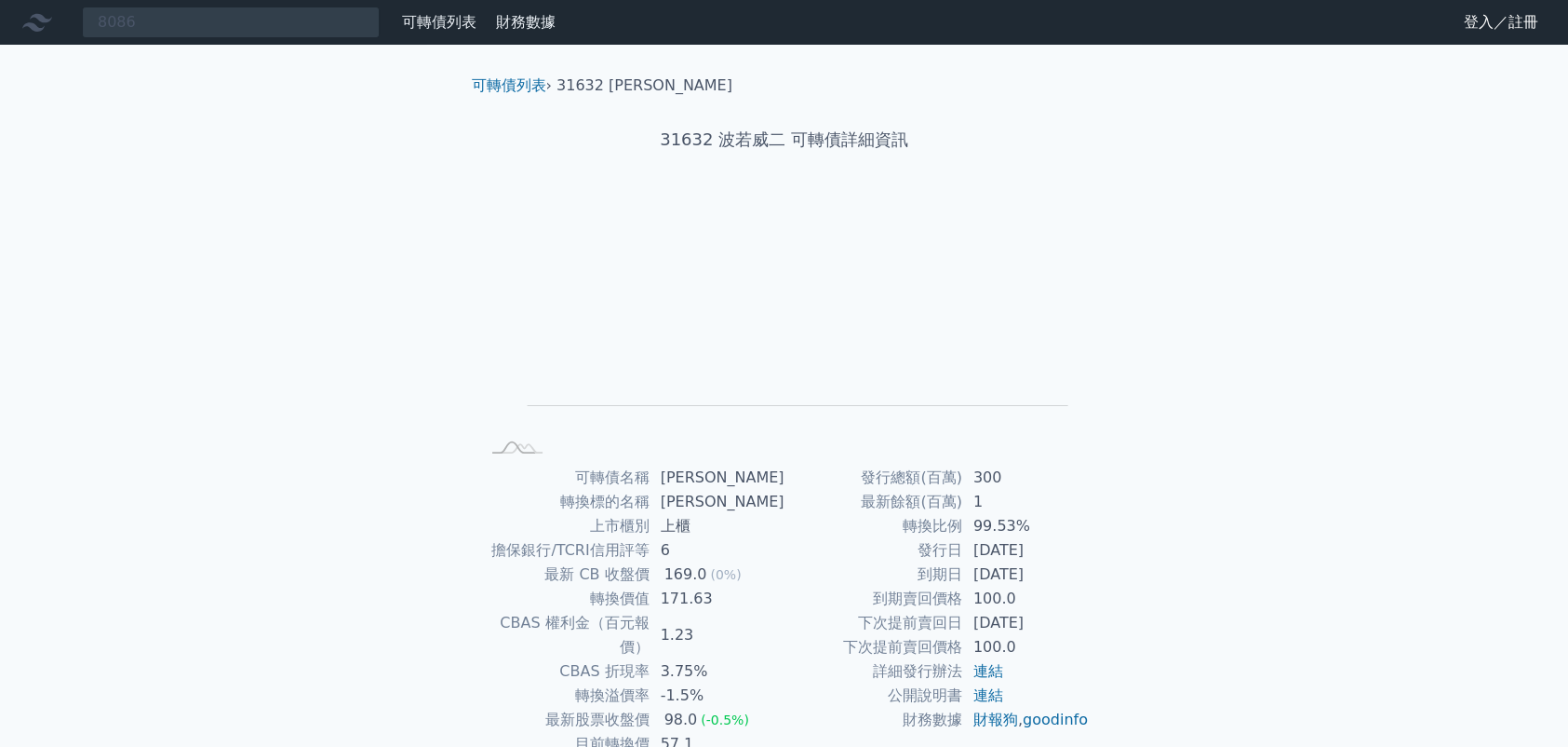
click at [224, 40] on nav "8086 無此可轉債 可轉債列表 財務數據 可轉債列表 財務數據 登入／註冊 登入／註冊" at bounding box center [784, 22] width 1568 height 44
click at [202, 28] on div "8086 無此可轉債" at bounding box center [231, 22] width 298 height 31
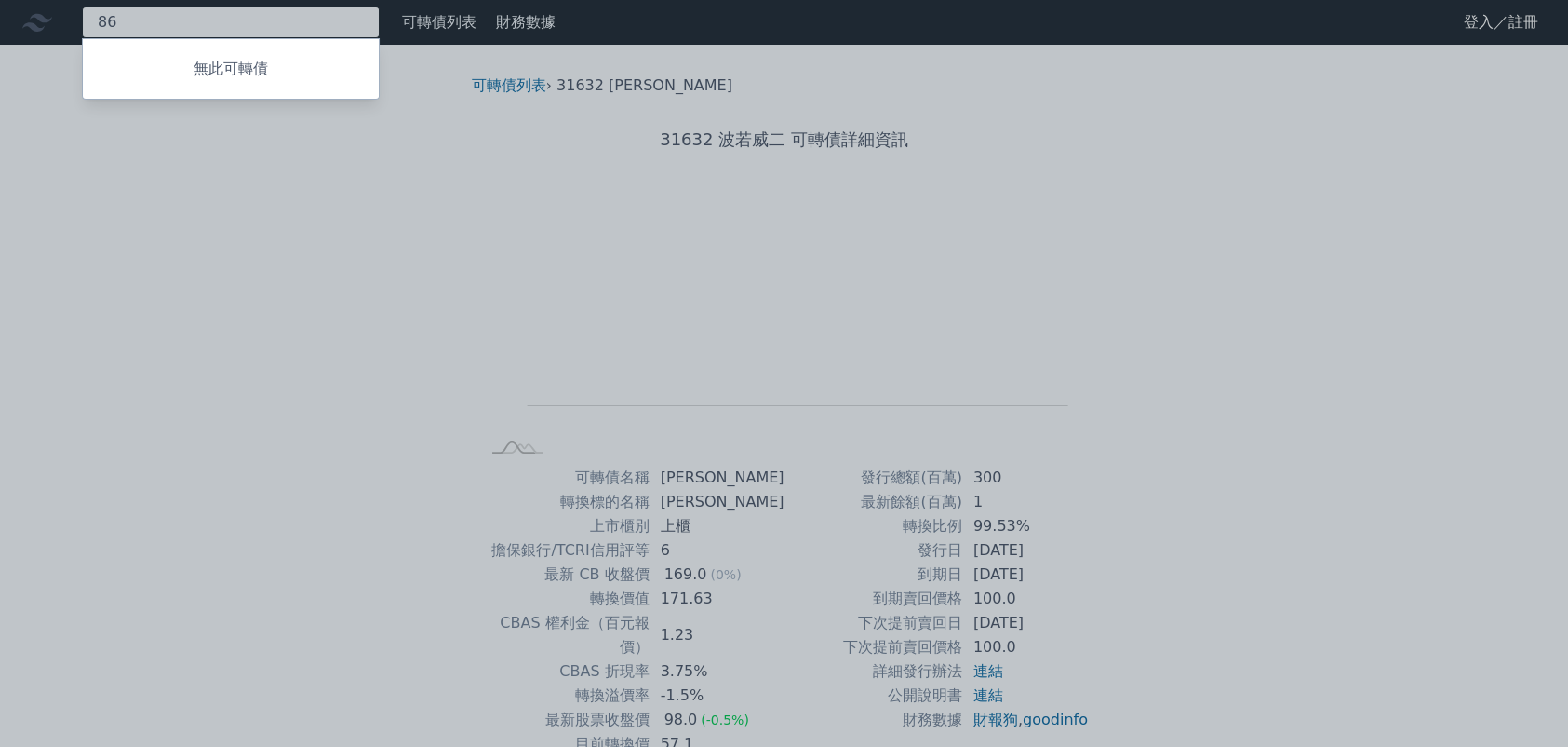
type input "6"
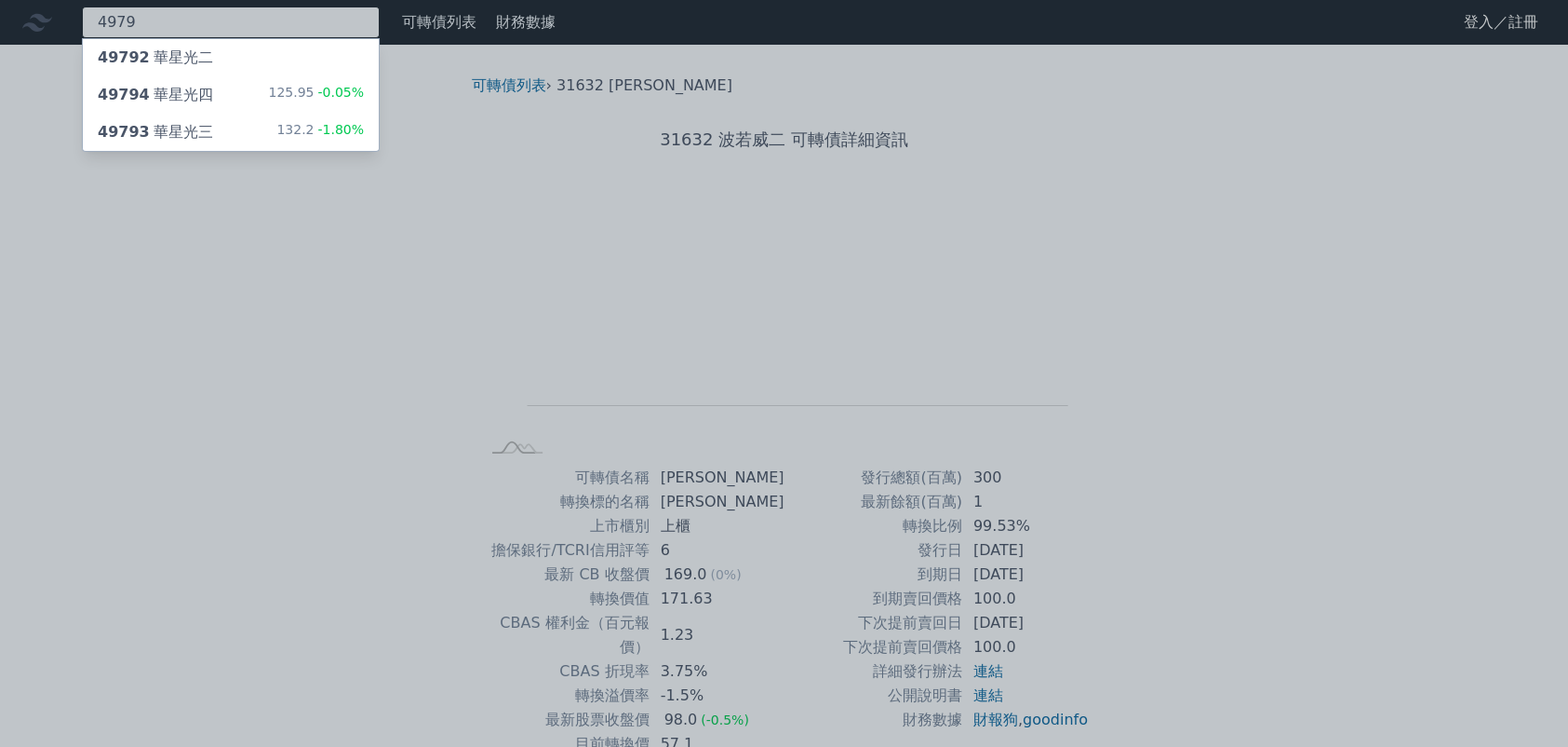
type input "4979"
click at [259, 100] on div "49794 華星光四 125.95 -0.05%" at bounding box center [231, 95] width 296 height 37
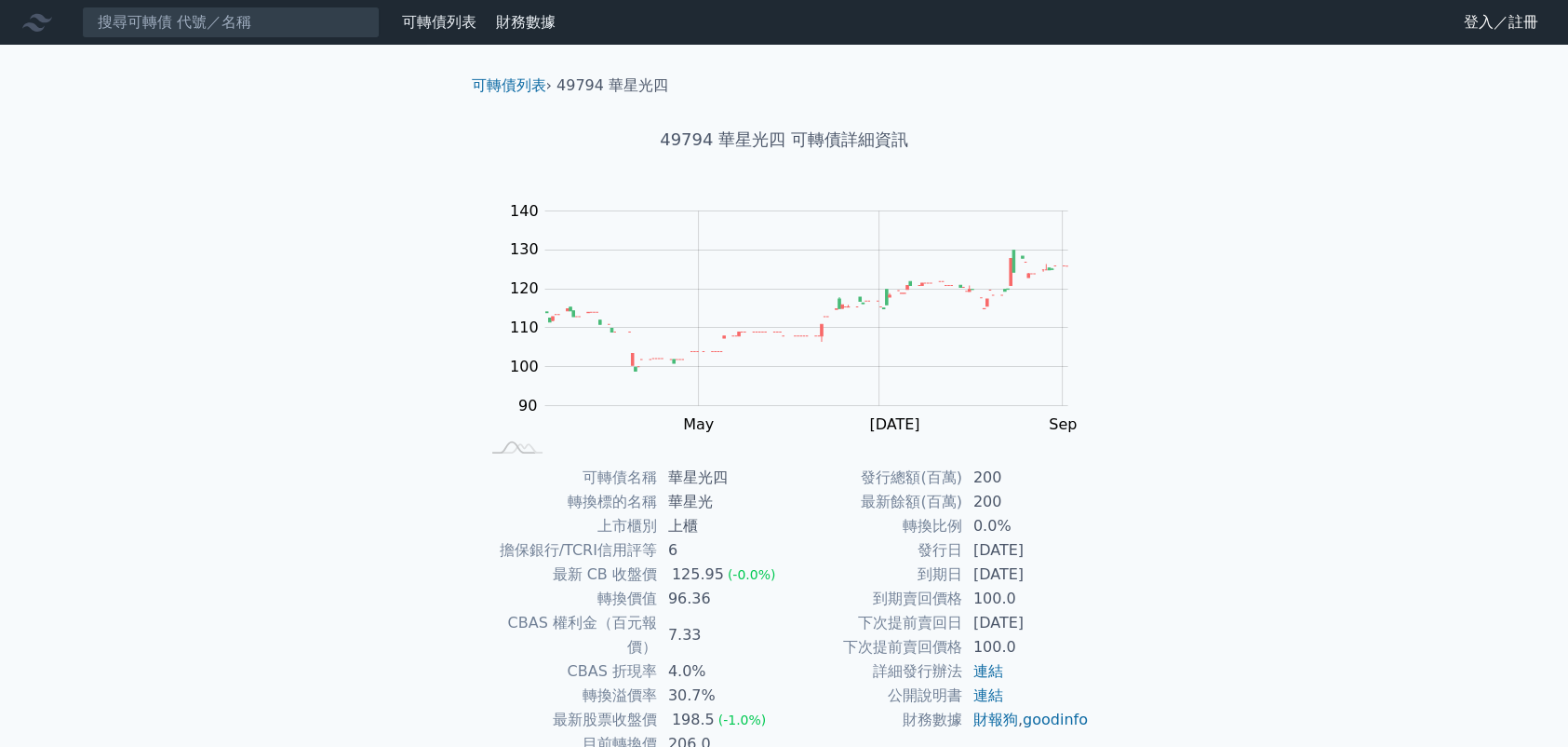
scroll to position [116, 0]
